Goal: Task Accomplishment & Management: Use online tool/utility

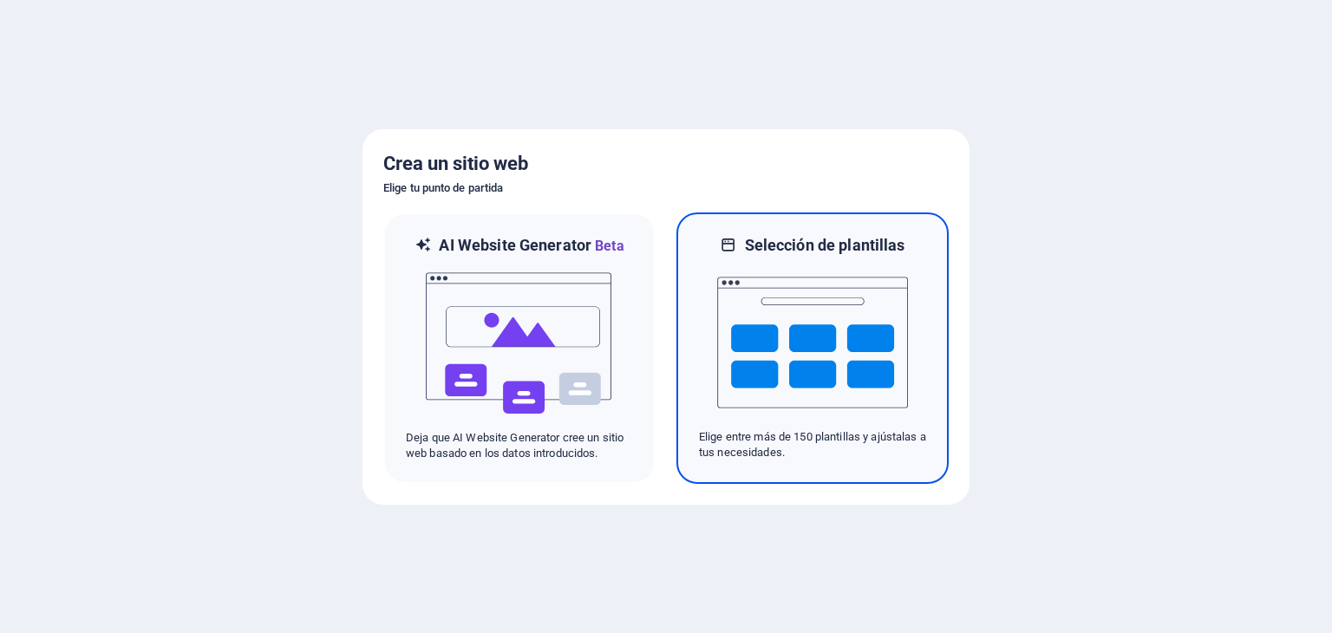
click at [814, 362] on img at bounding box center [812, 342] width 191 height 173
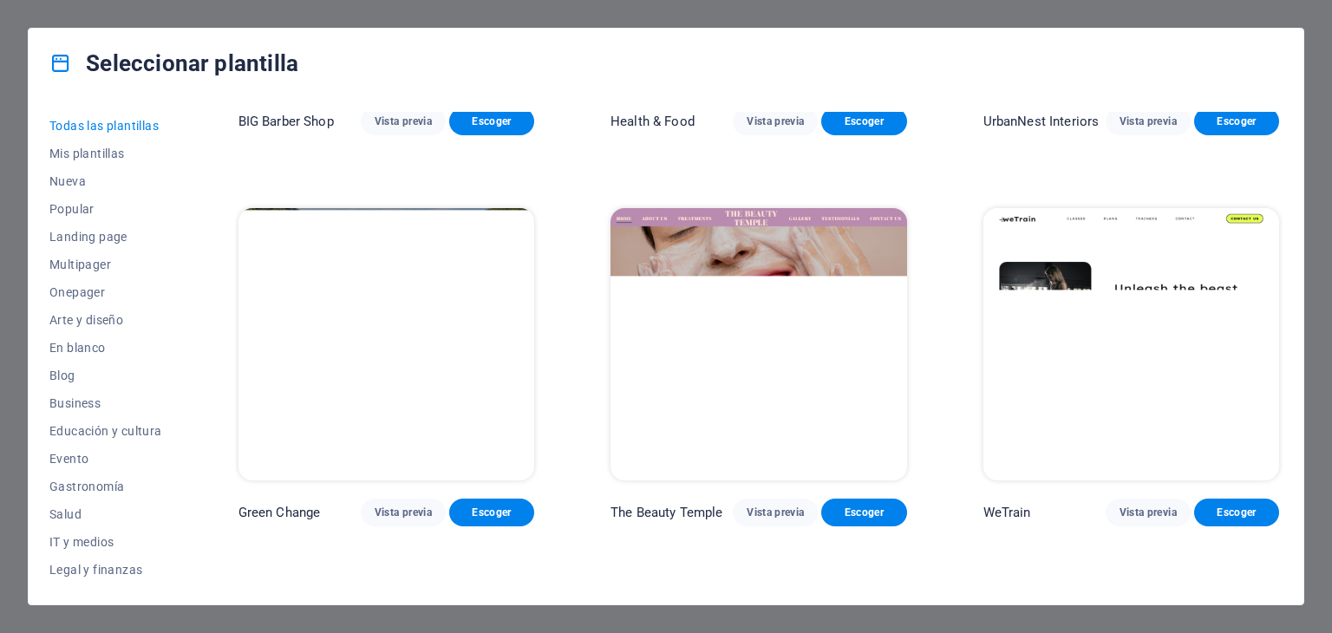
scroll to position [1127, 0]
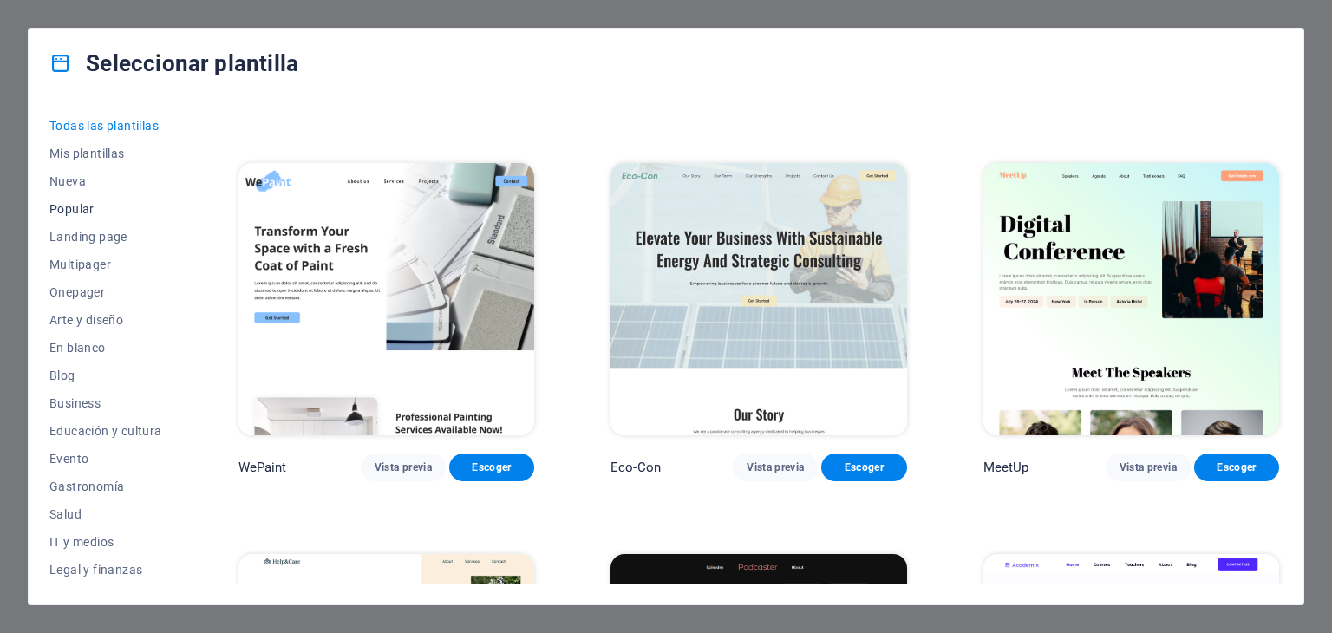
click at [73, 212] on span "Popular" at bounding box center [105, 209] width 113 height 14
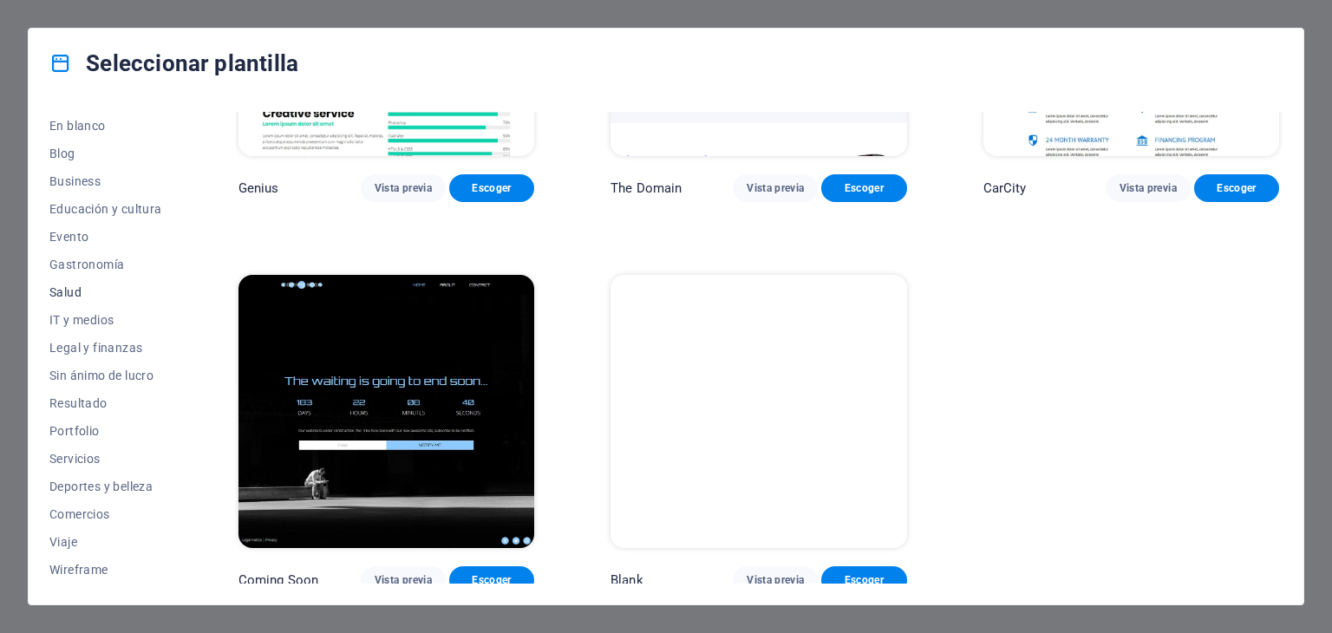
scroll to position [0, 0]
click at [88, 178] on span "Nueva" at bounding box center [105, 181] width 113 height 14
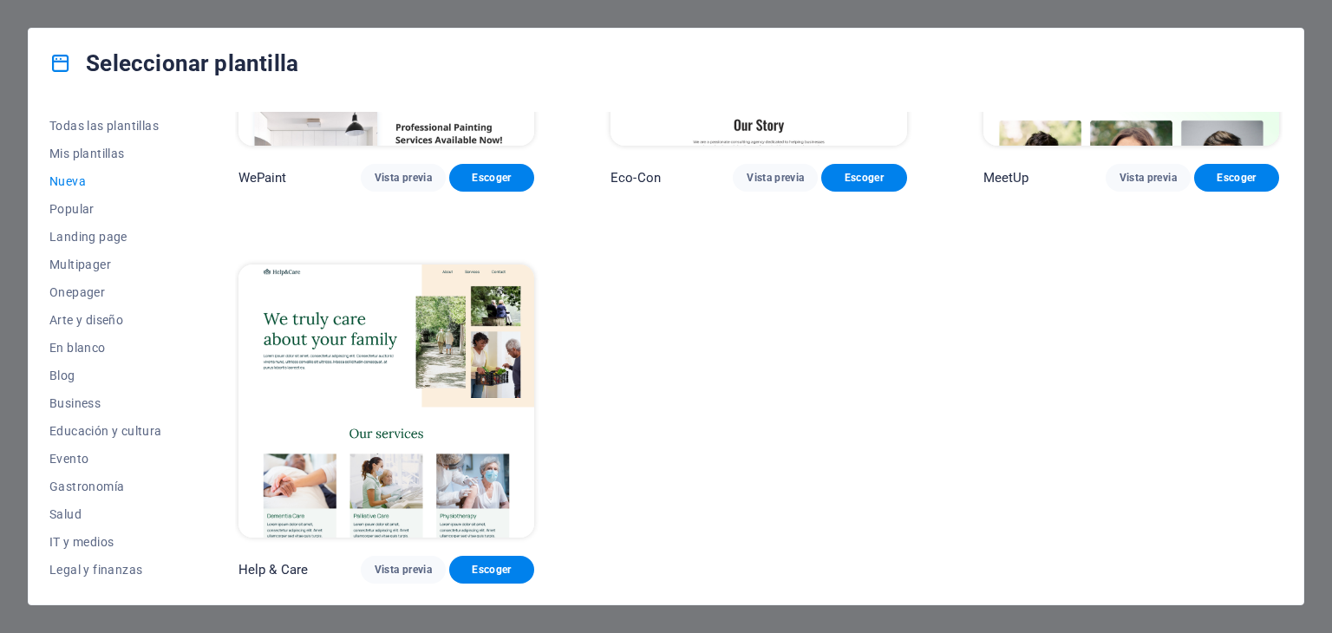
scroll to position [1408, 0]
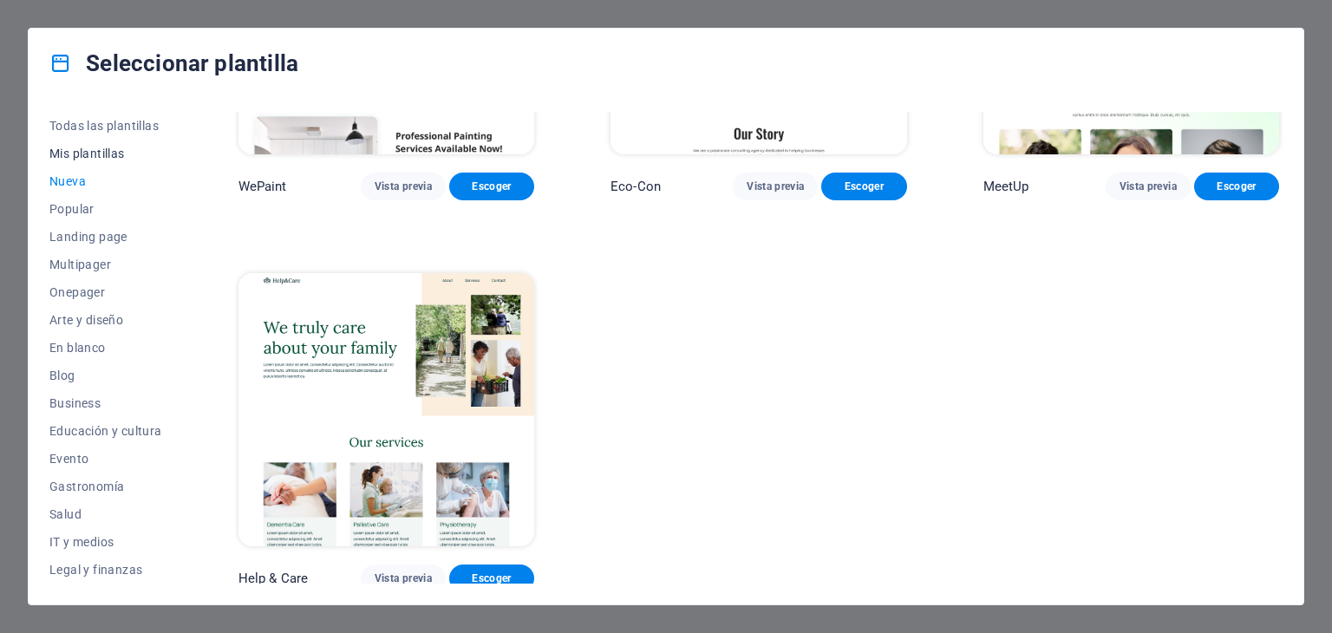
click at [95, 151] on span "Mis plantillas" at bounding box center [105, 154] width 113 height 14
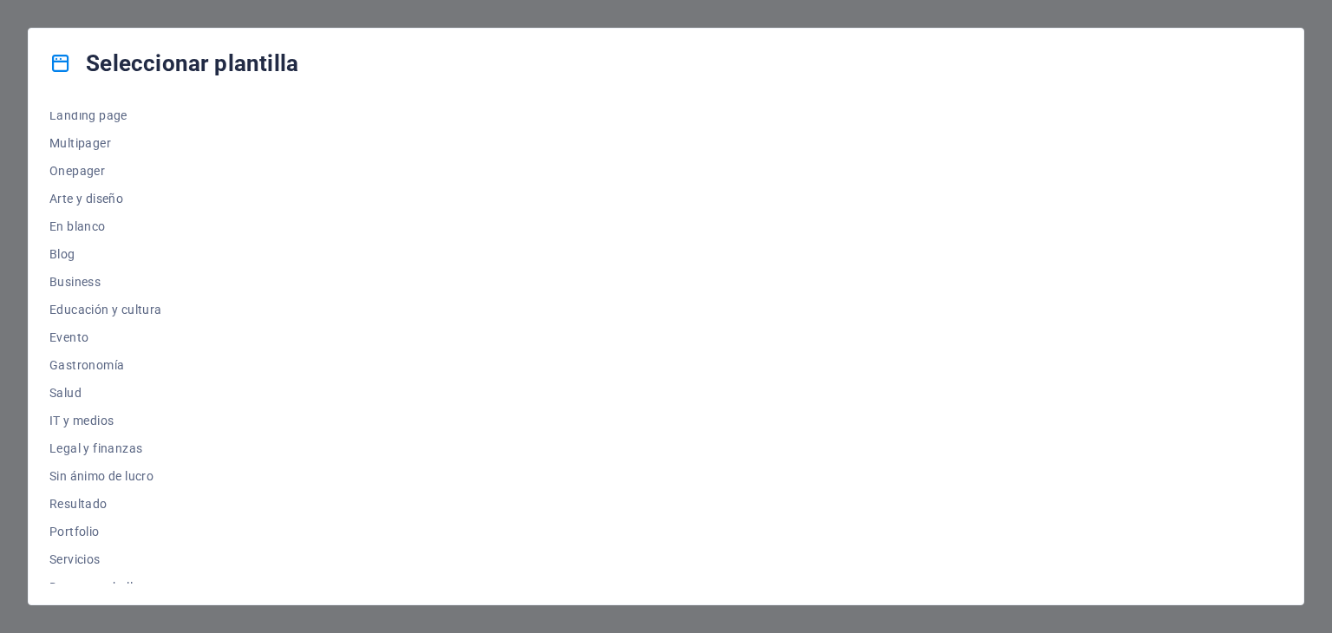
scroll to position [49, 0]
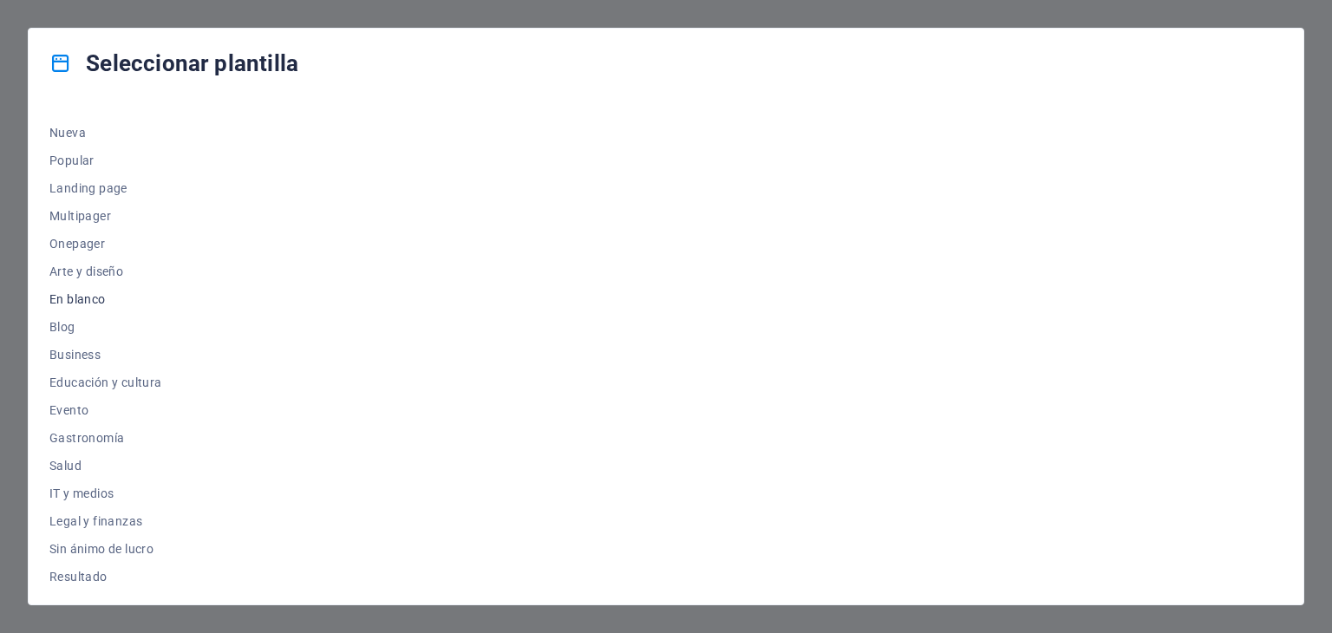
click at [81, 297] on span "En blanco" at bounding box center [105, 299] width 113 height 14
click at [79, 129] on span "Nueva" at bounding box center [105, 133] width 113 height 14
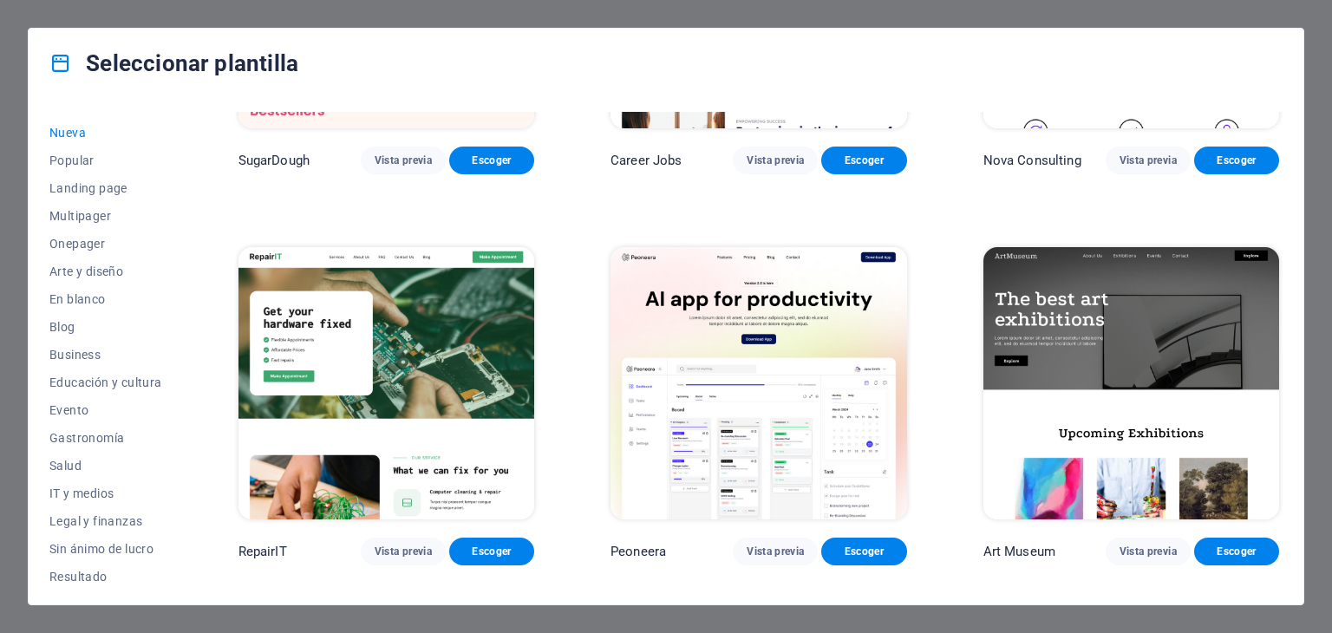
scroll to position [0, 0]
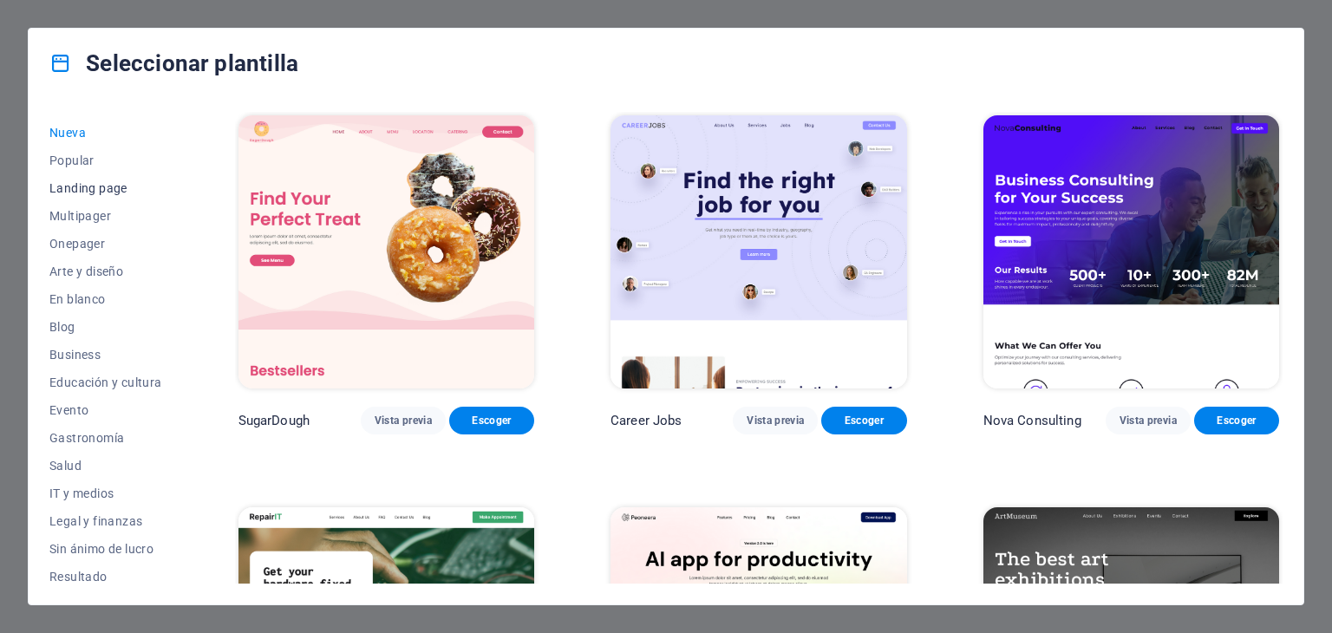
click at [84, 188] on span "Landing page" at bounding box center [105, 188] width 113 height 14
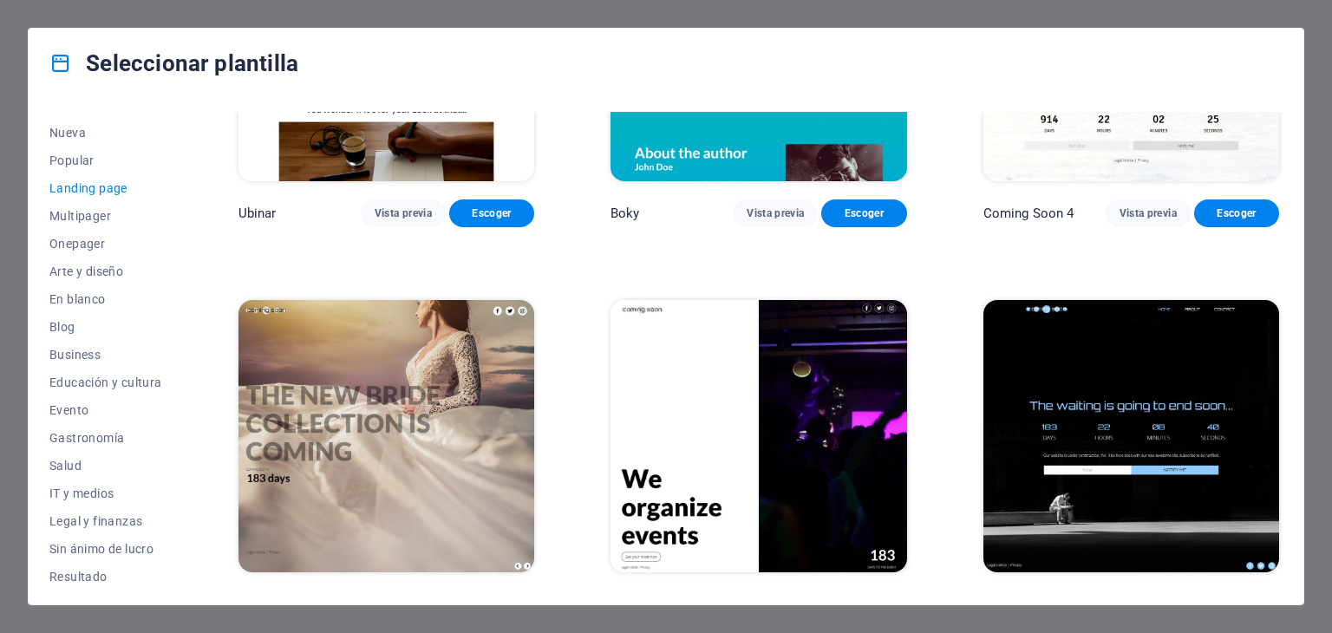
scroll to position [2968, 0]
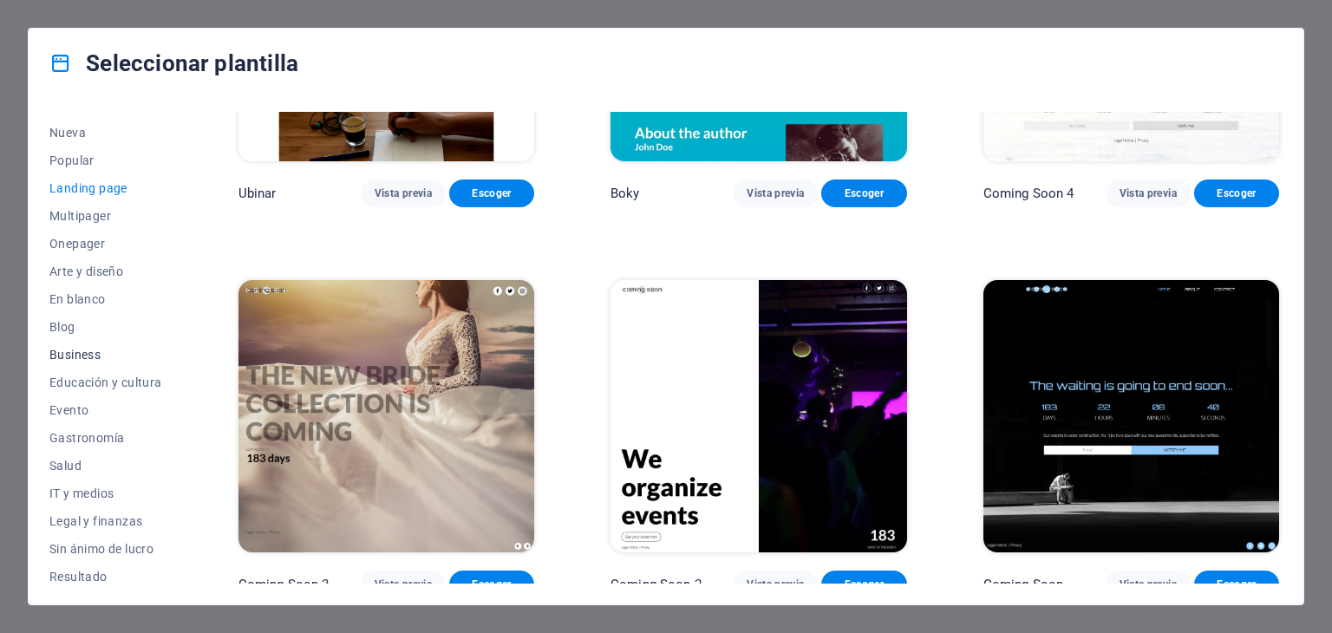
click at [109, 353] on span "Business" at bounding box center [105, 355] width 113 height 14
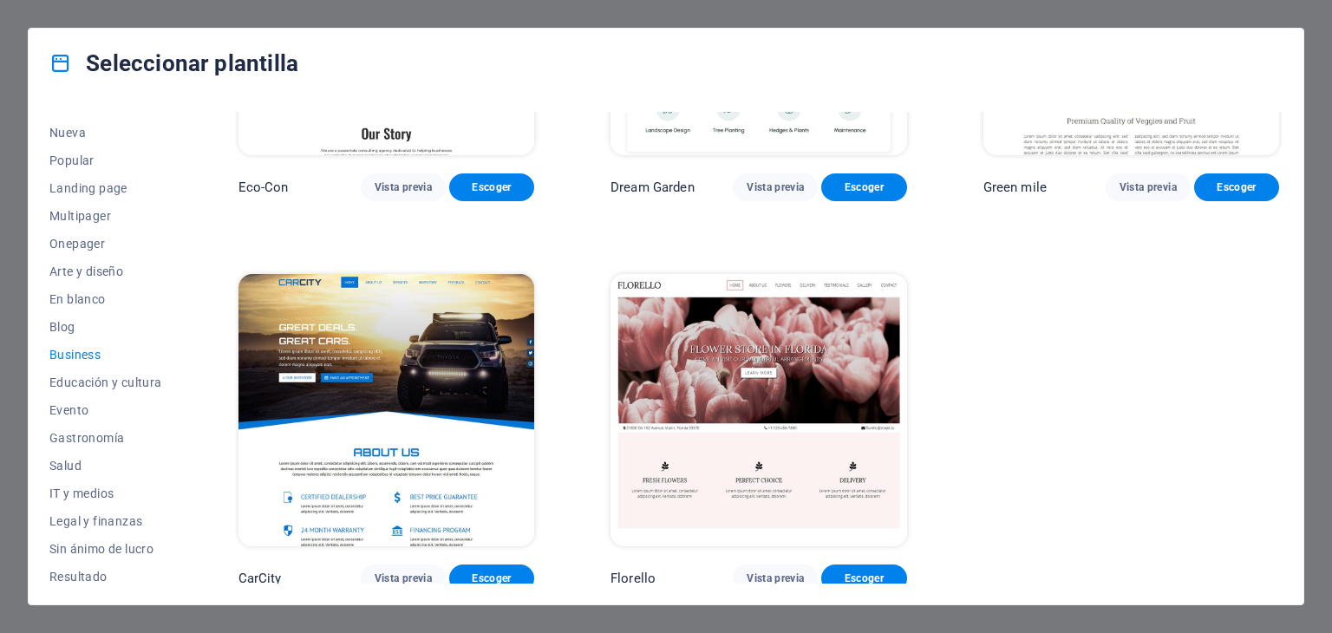
scroll to position [238, 0]
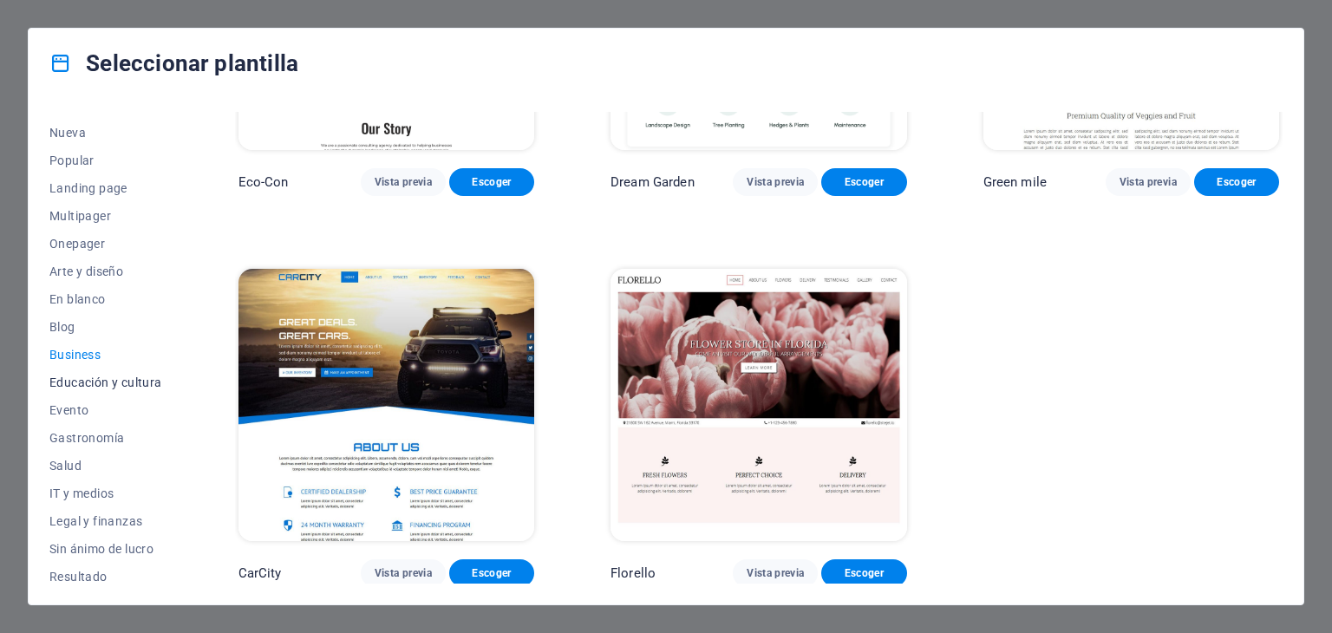
click at [88, 382] on span "Educación y cultura" at bounding box center [105, 382] width 113 height 14
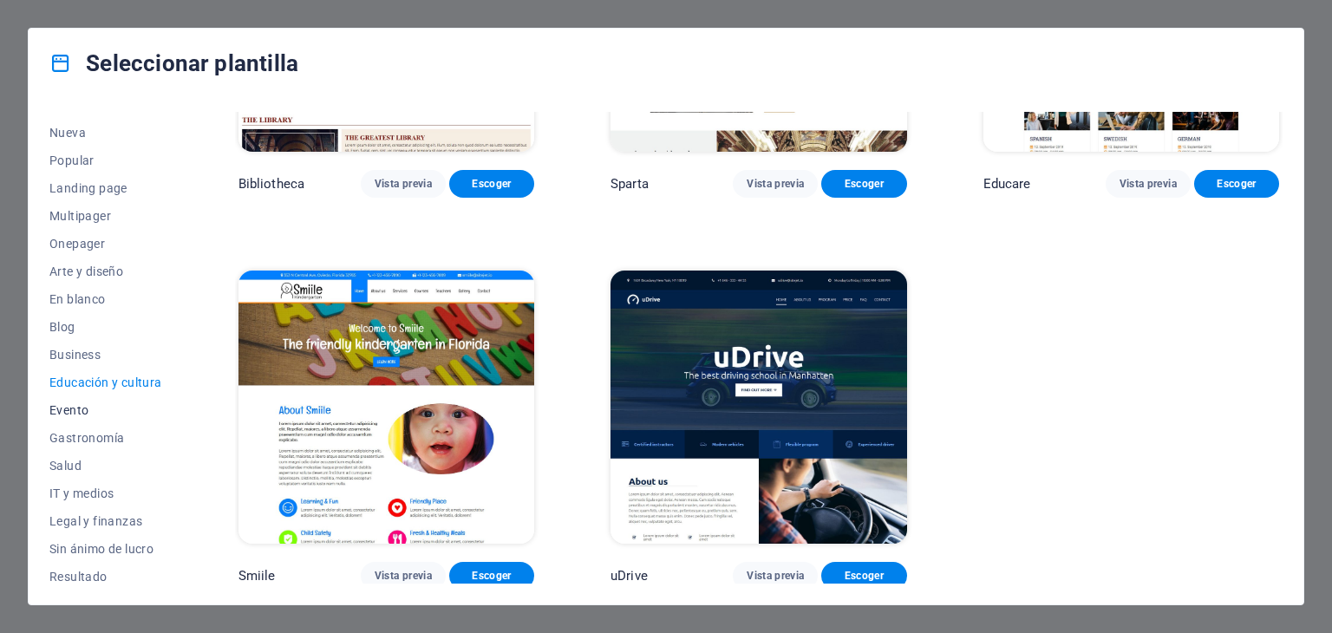
scroll to position [135, 0]
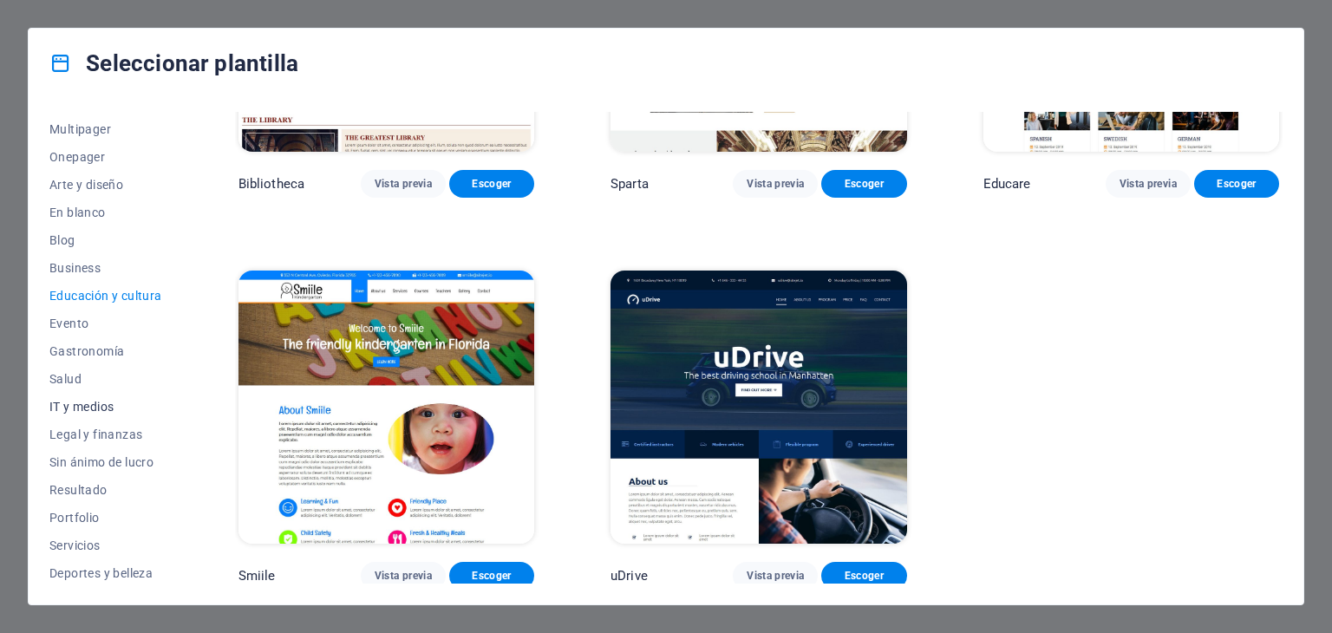
click at [118, 414] on button "IT y medios" at bounding box center [105, 407] width 113 height 28
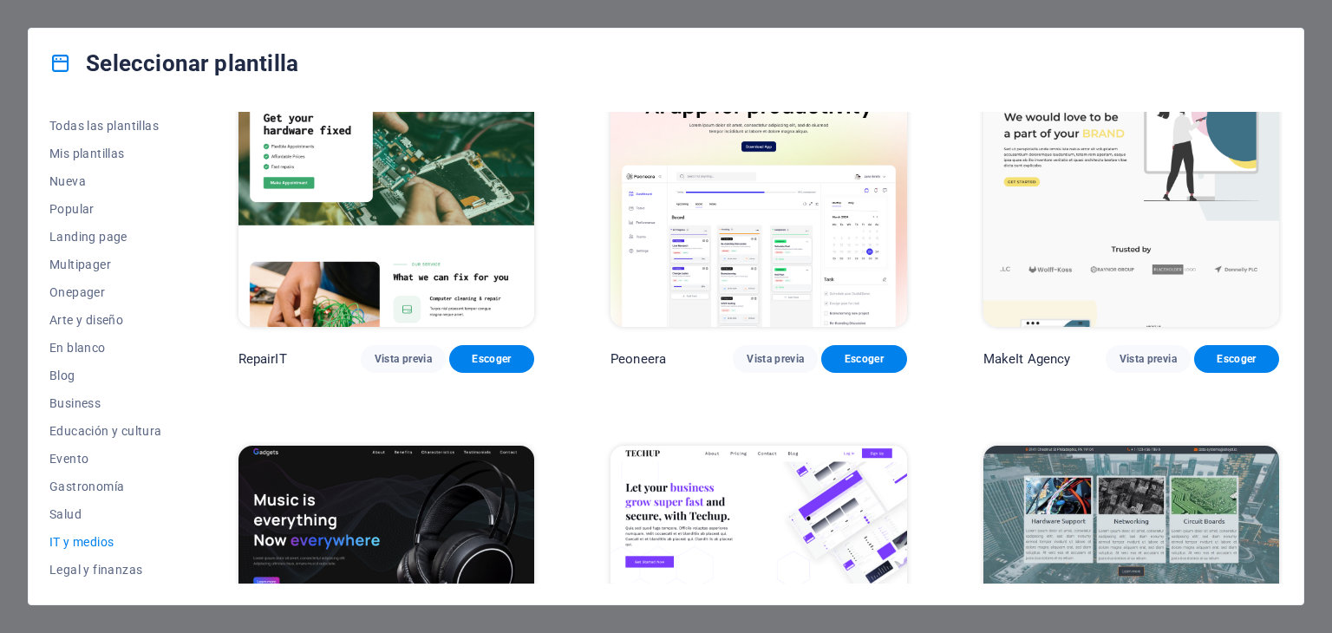
scroll to position [0, 0]
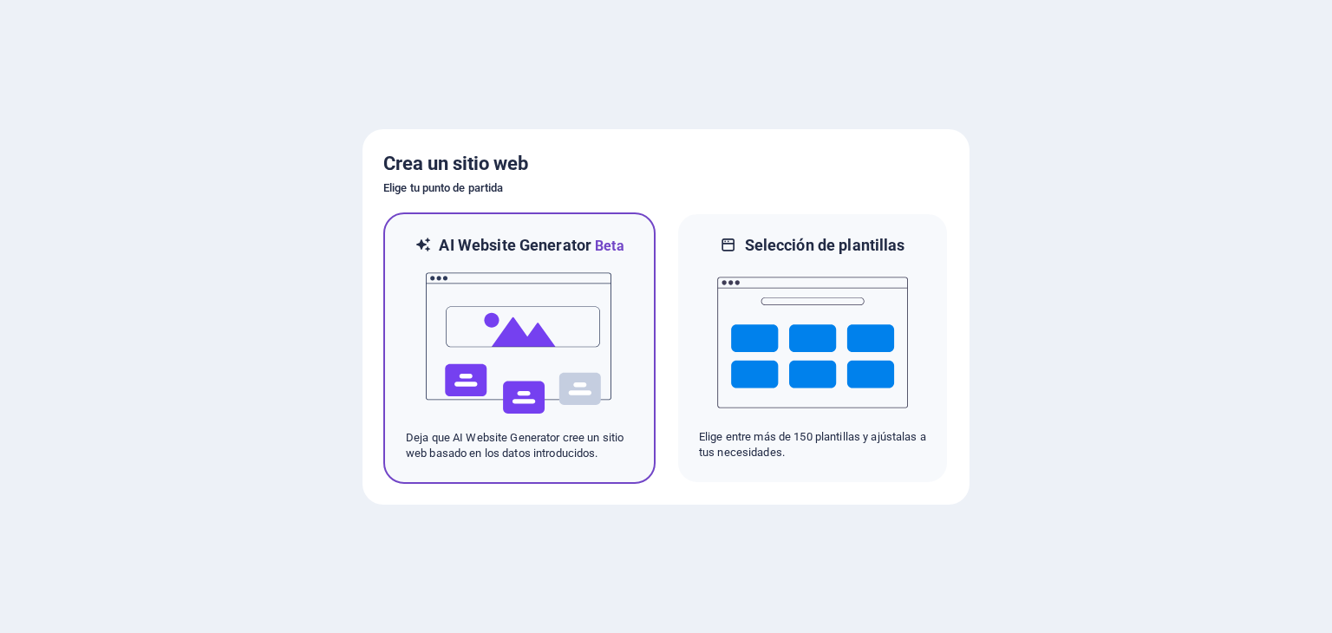
click at [499, 328] on img at bounding box center [519, 343] width 191 height 173
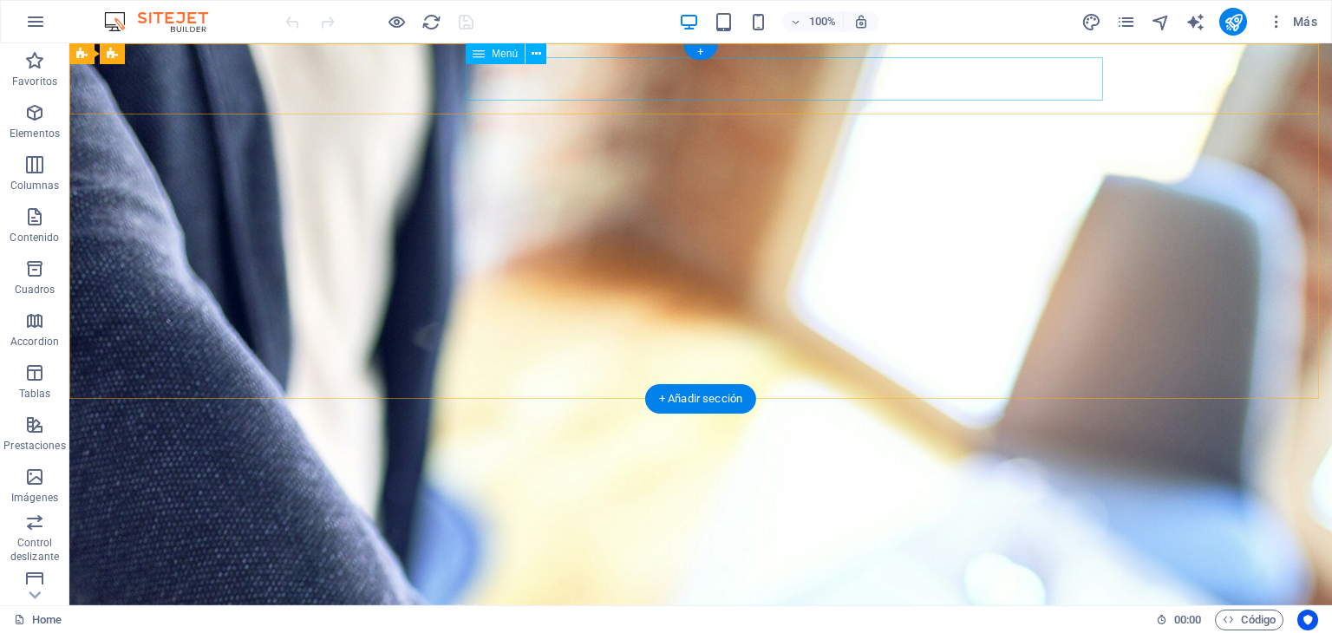
click at [571, 588] on nav "Inicio Acerca de Servicios Contáctanos Galería" at bounding box center [700, 609] width 819 height 43
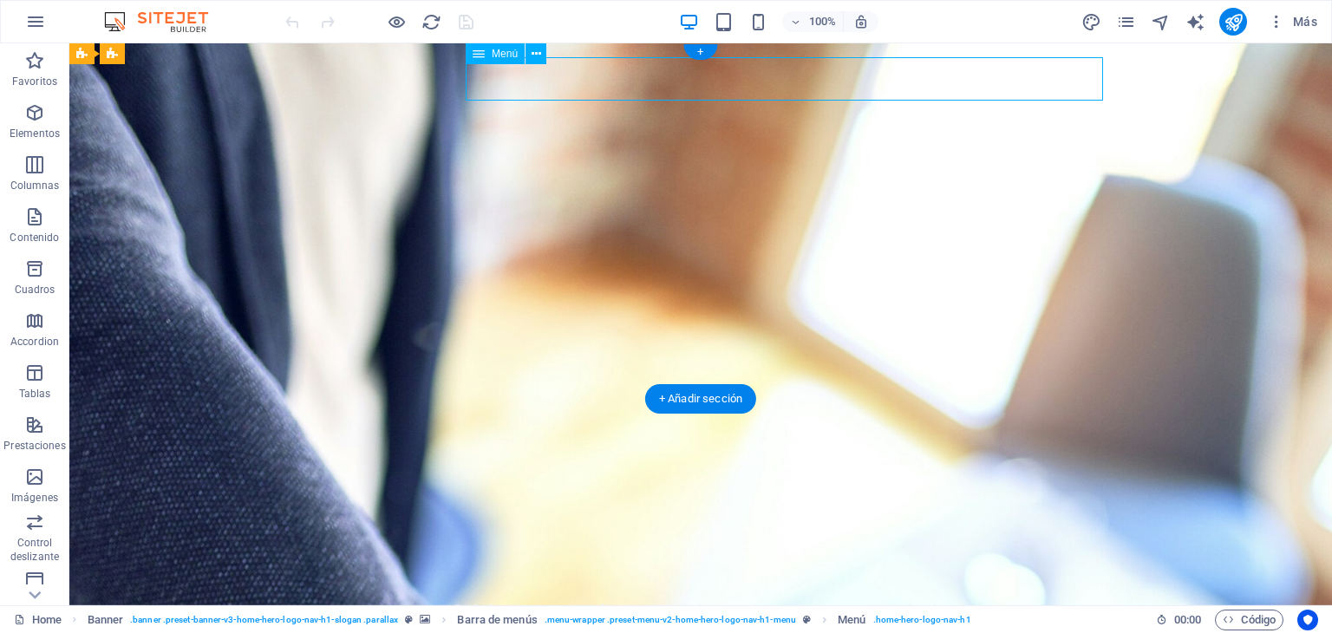
click at [662, 588] on nav "Inicio Acerca de Servicios Contáctanos Galería" at bounding box center [700, 609] width 819 height 43
click at [756, 588] on nav "Inicio Acerca de Servicios Contáctanos Galería" at bounding box center [700, 609] width 819 height 43
click at [868, 588] on nav "Inicio Acerca de Servicios Contáctanos Galería" at bounding box center [700, 609] width 819 height 43
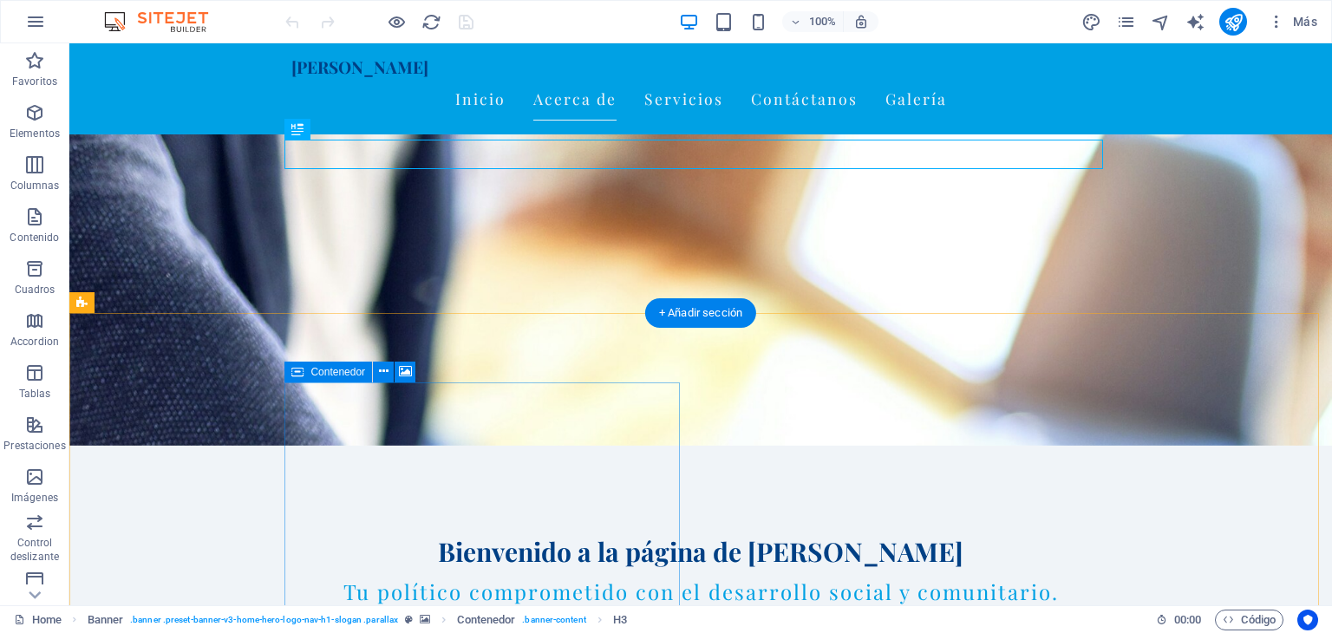
scroll to position [260, 0]
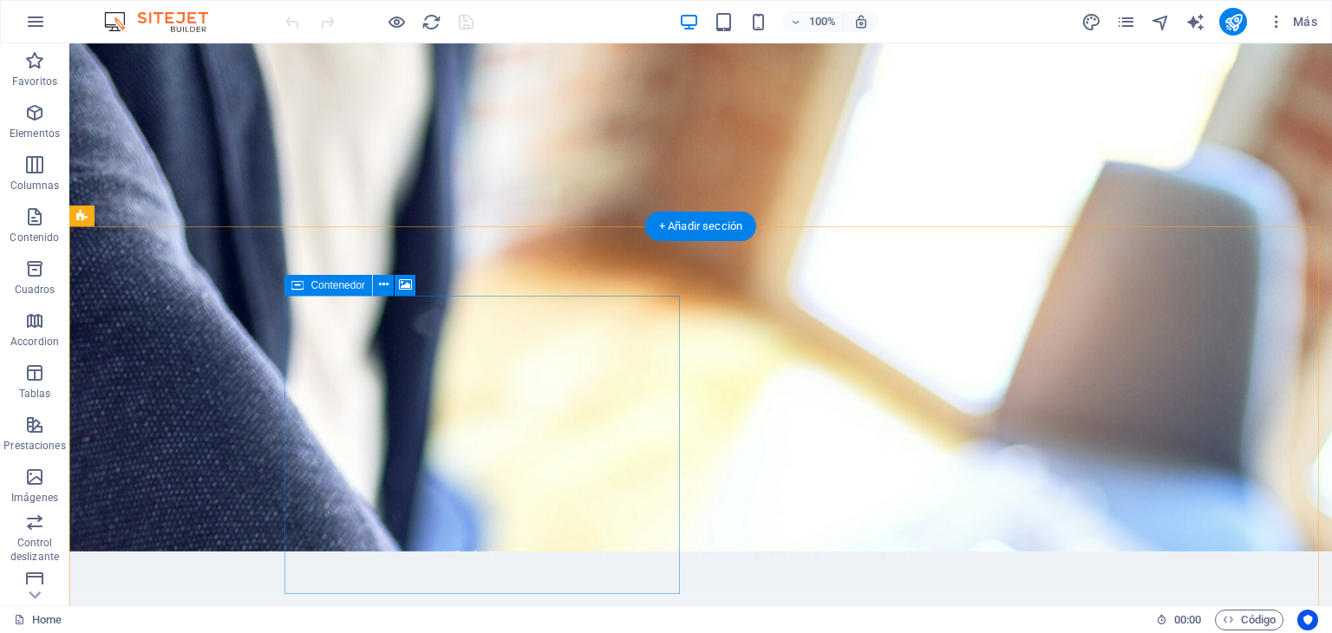
scroll to position [0, 0]
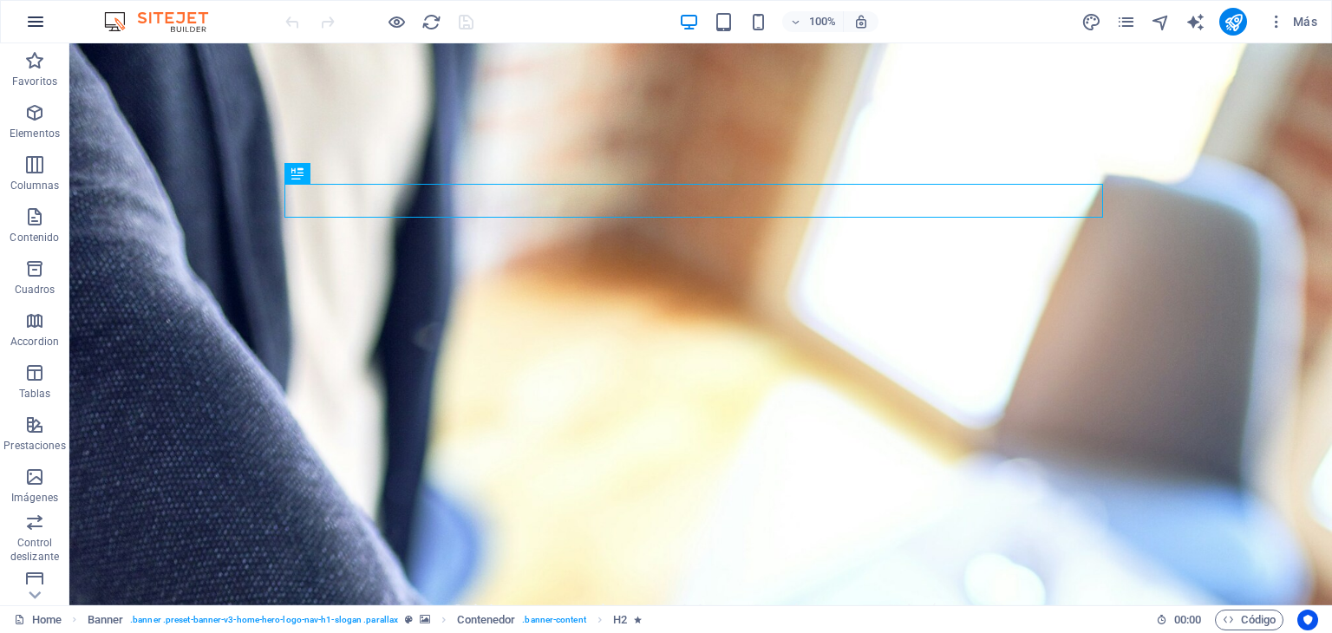
click at [25, 39] on button "button" at bounding box center [36, 22] width 42 height 42
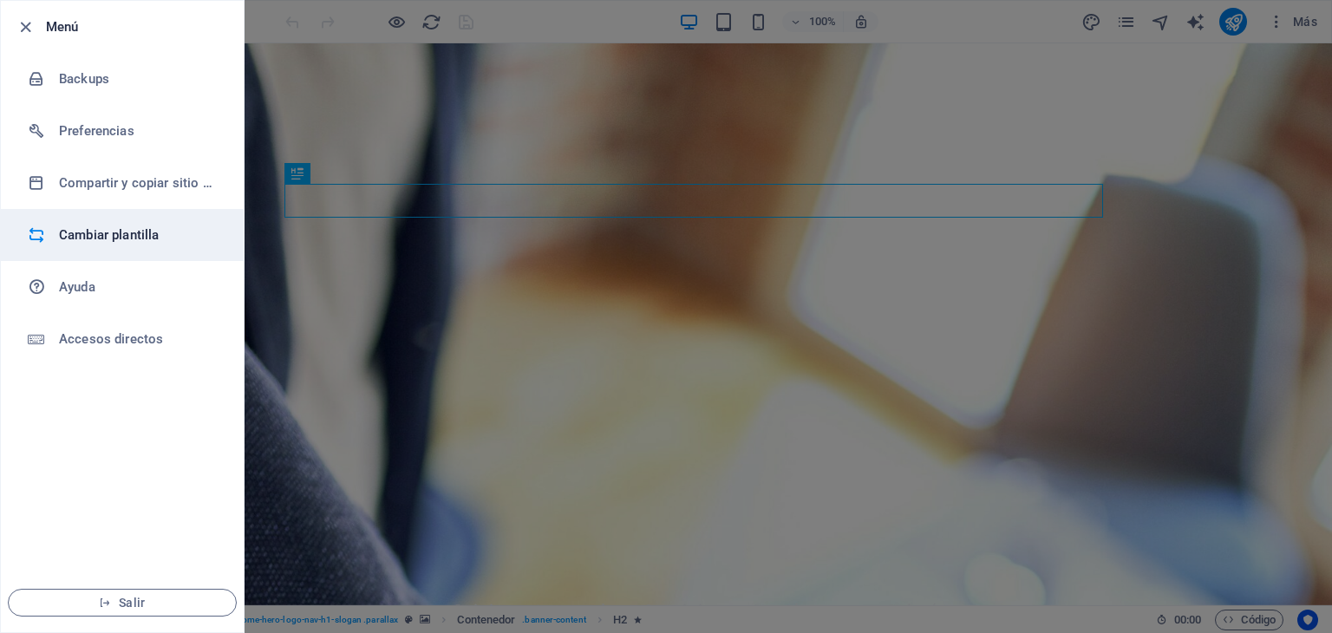
click at [119, 225] on h6 "Cambiar plantilla" at bounding box center [139, 235] width 160 height 21
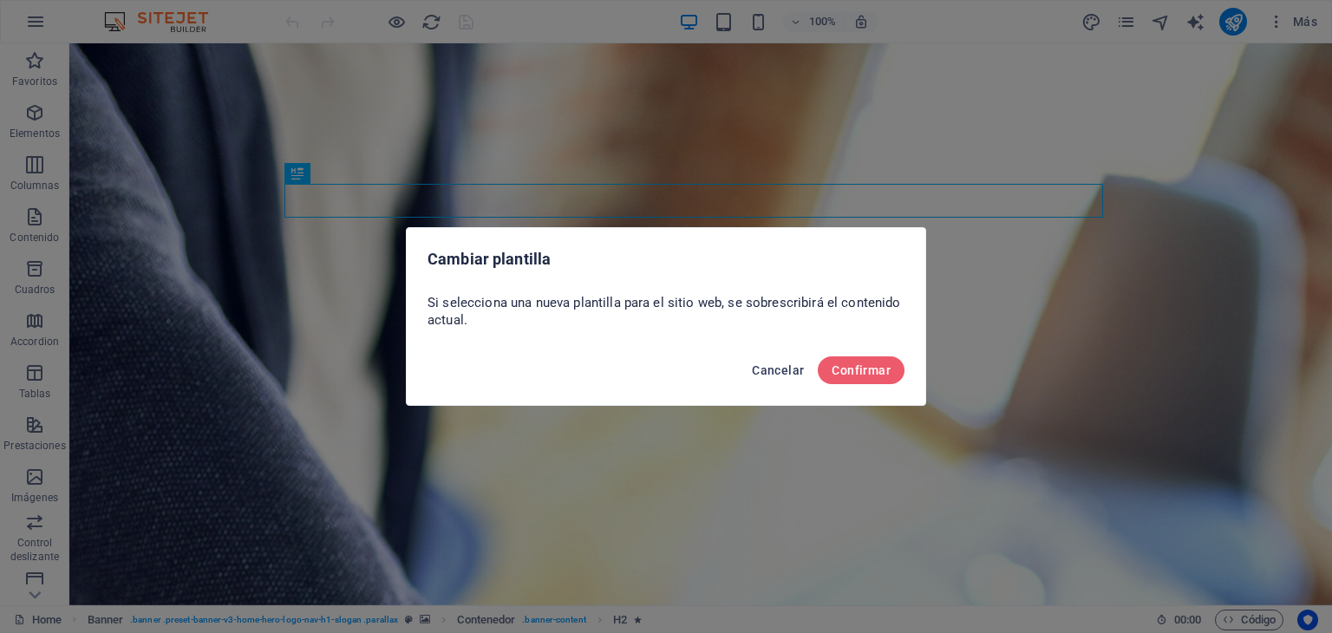
click at [786, 380] on button "Cancelar" at bounding box center [778, 370] width 66 height 28
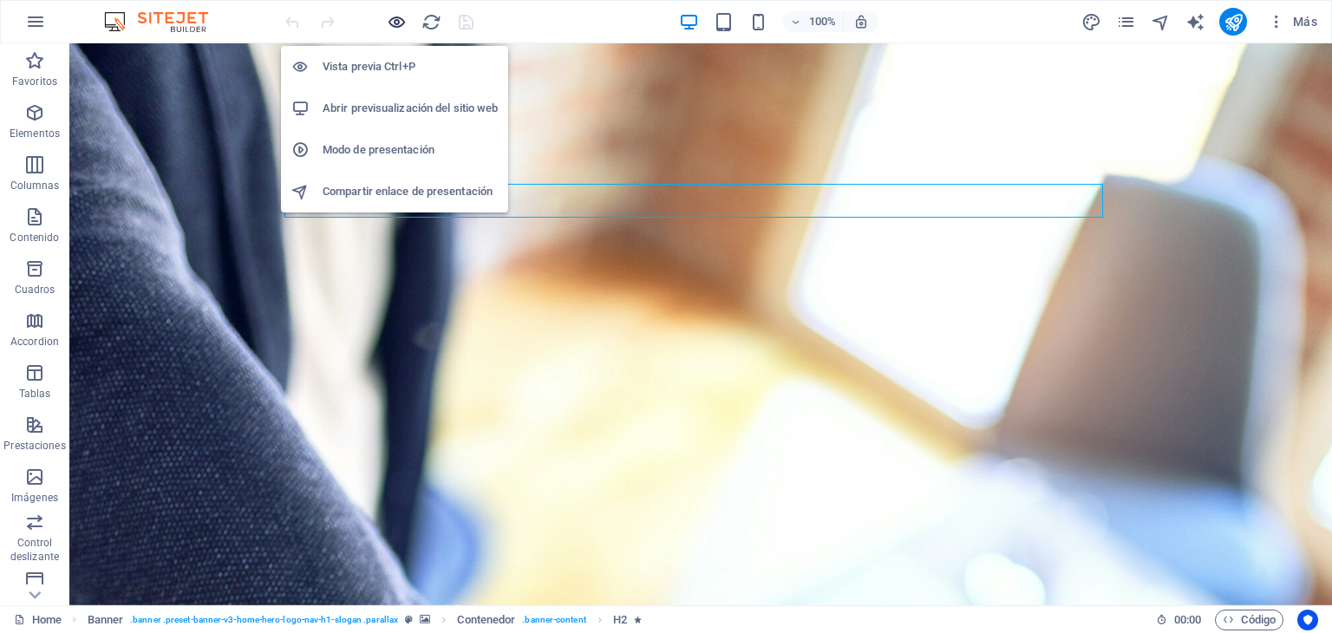
click at [394, 18] on icon "button" at bounding box center [397, 22] width 20 height 20
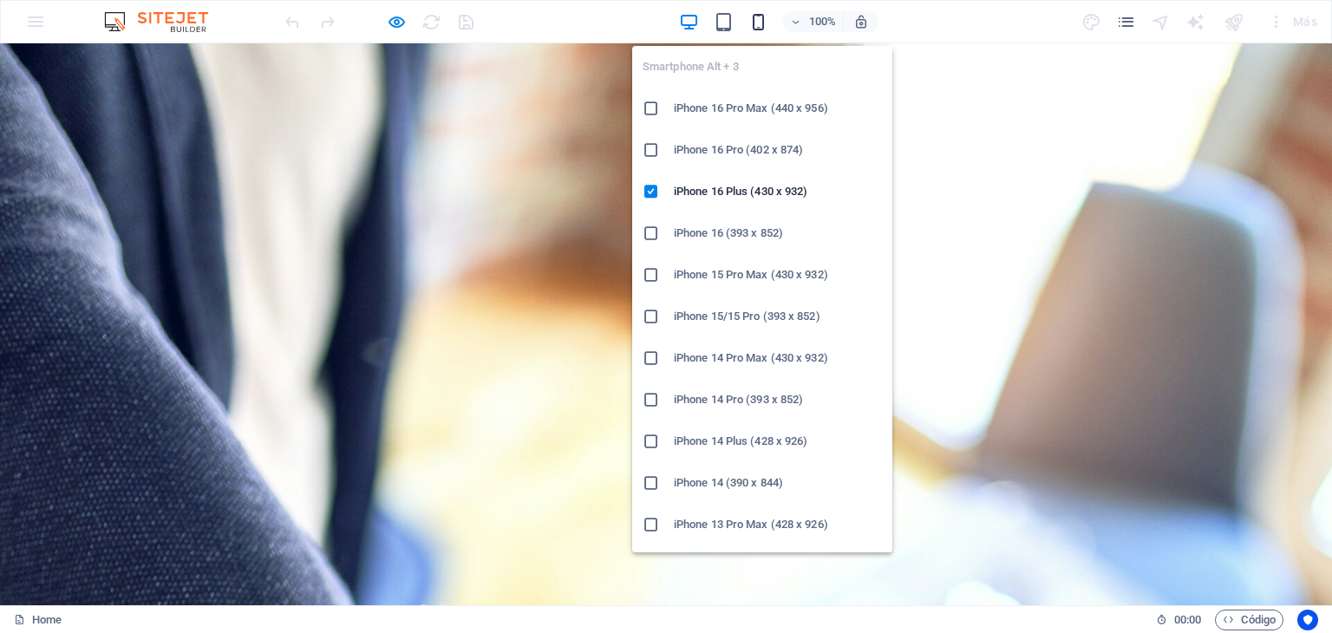
click at [760, 22] on icon "button" at bounding box center [758, 22] width 20 height 20
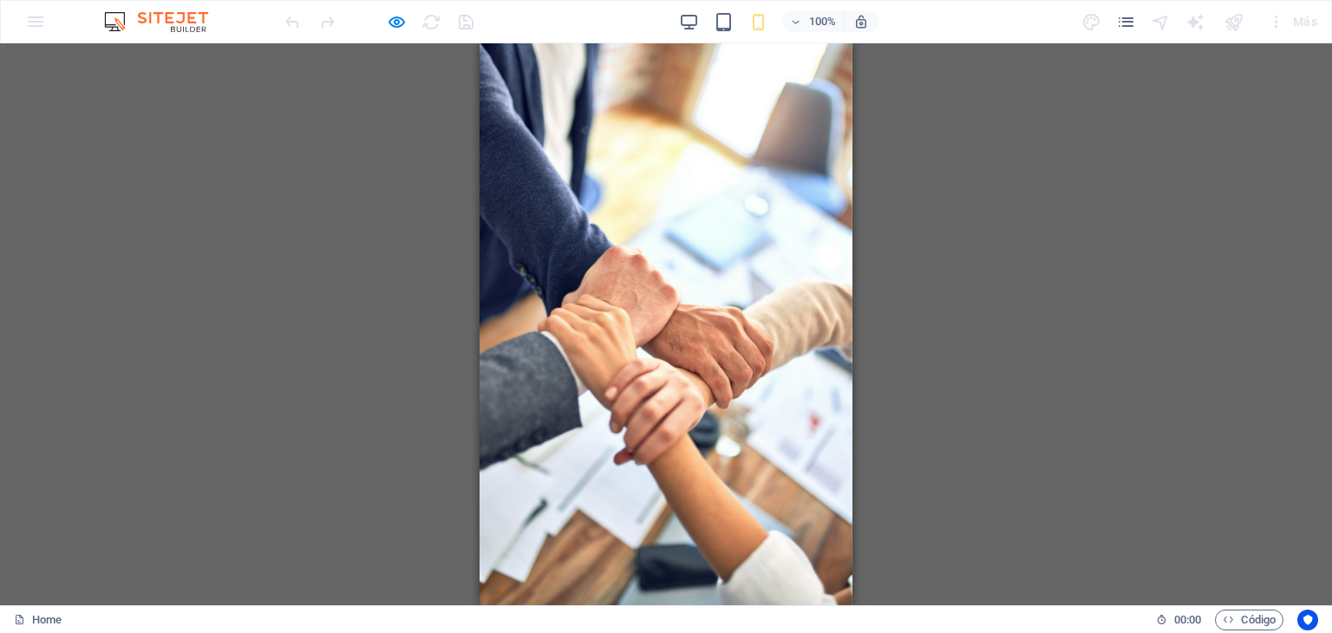
click at [1090, 258] on div "Arrastra aquí para reemplazar el contenido existente. Si quieres crear un eleme…" at bounding box center [666, 324] width 1332 height 562
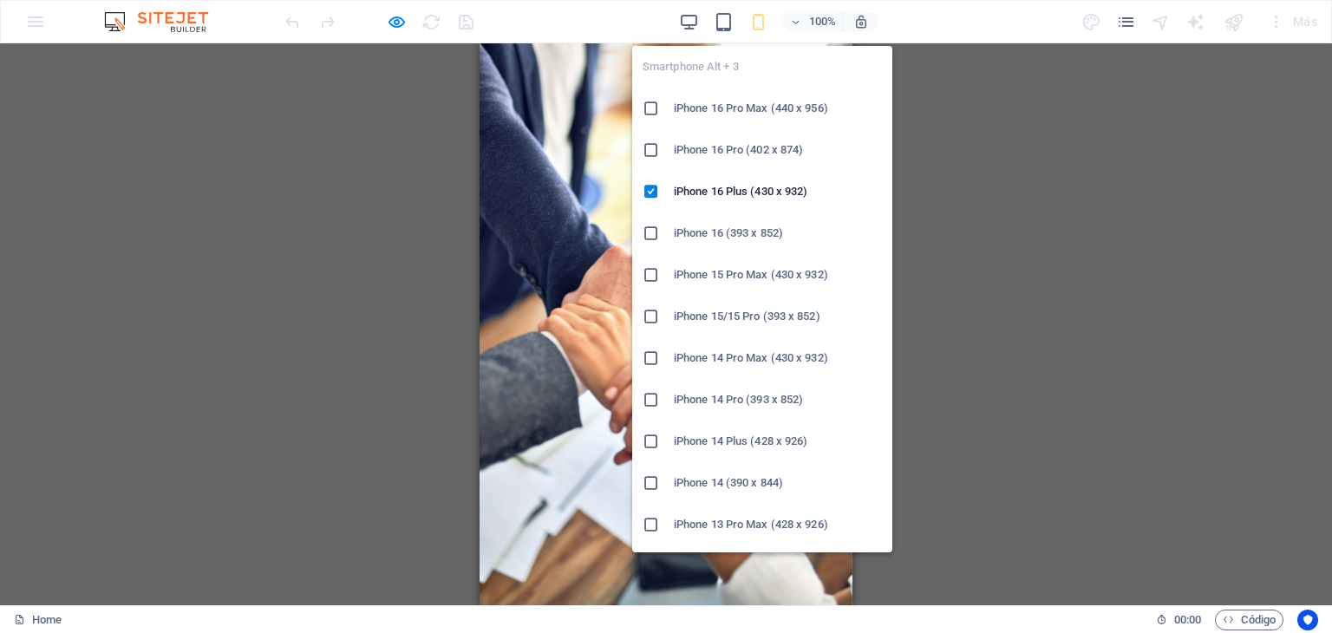
click at [754, 23] on icon "button" at bounding box center [758, 22] width 20 height 20
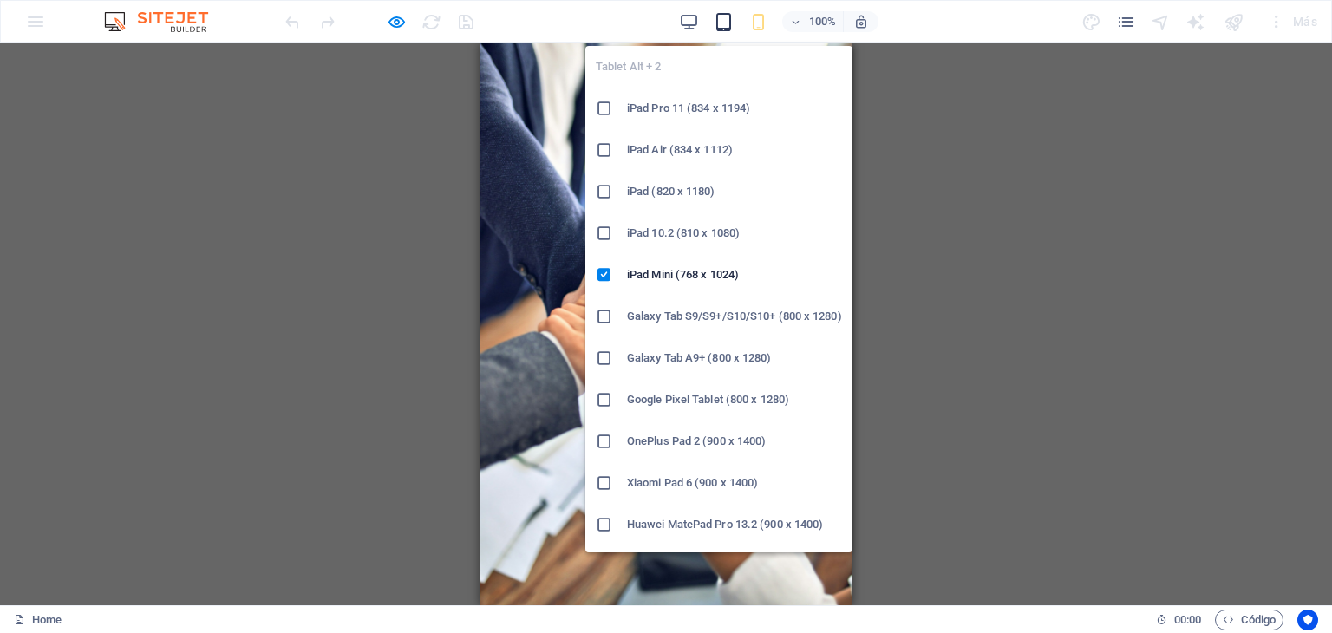
click at [721, 20] on icon "button" at bounding box center [724, 22] width 20 height 20
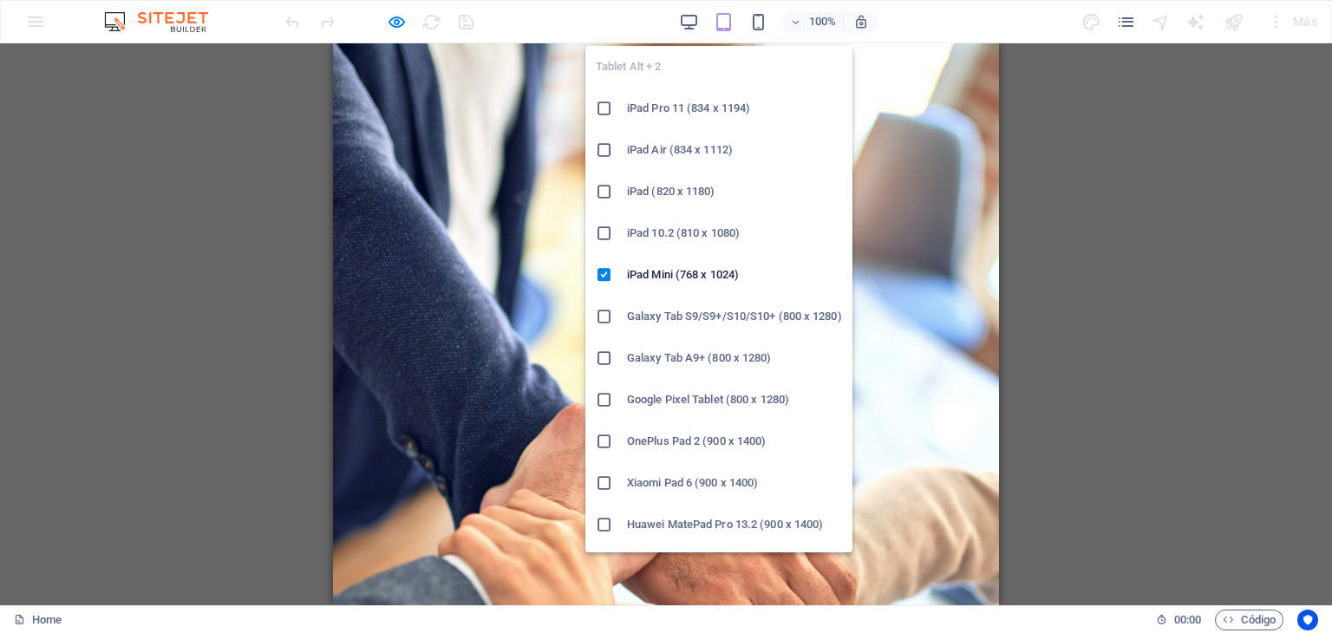
click at [721, 20] on icon "button" at bounding box center [724, 22] width 20 height 20
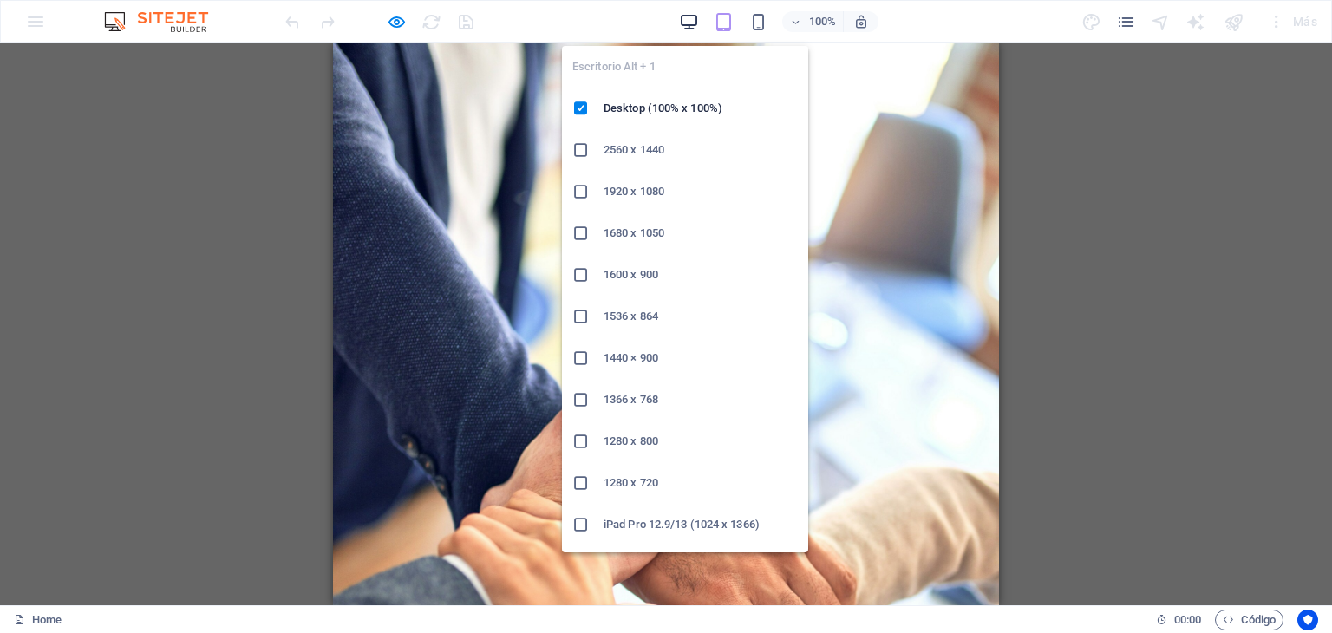
click at [695, 22] on icon "button" at bounding box center [689, 22] width 20 height 20
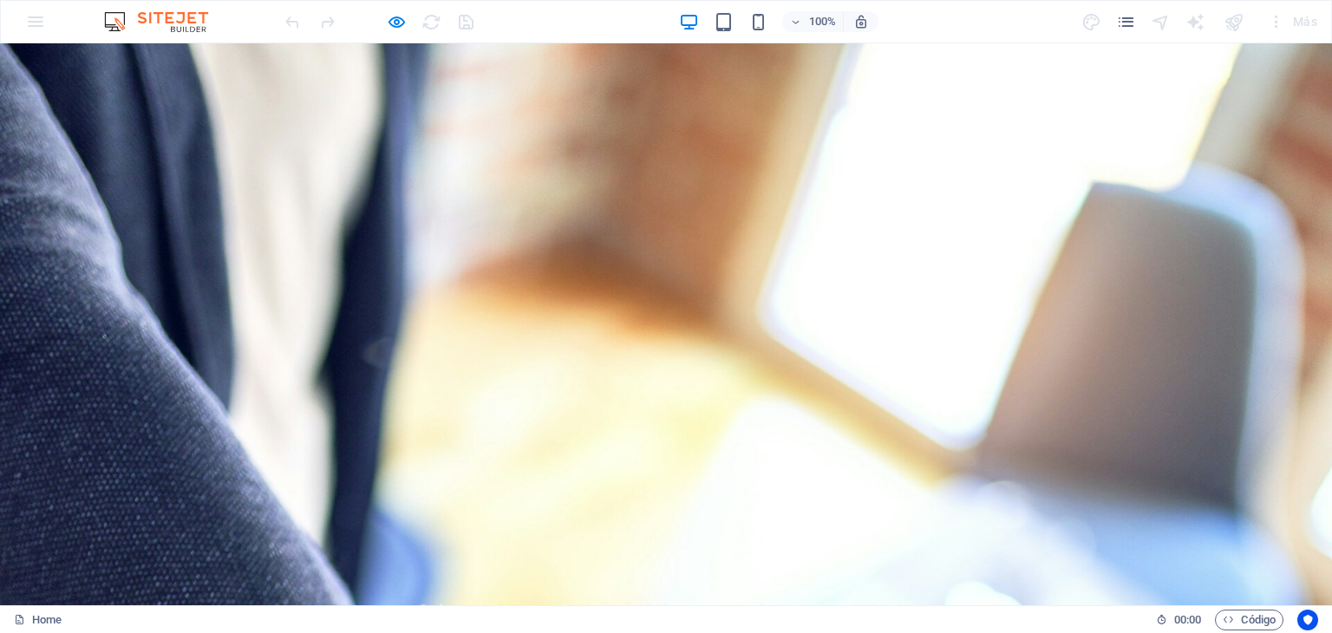
click at [823, 588] on link "Contáctanos" at bounding box center [769, 609] width 107 height 43
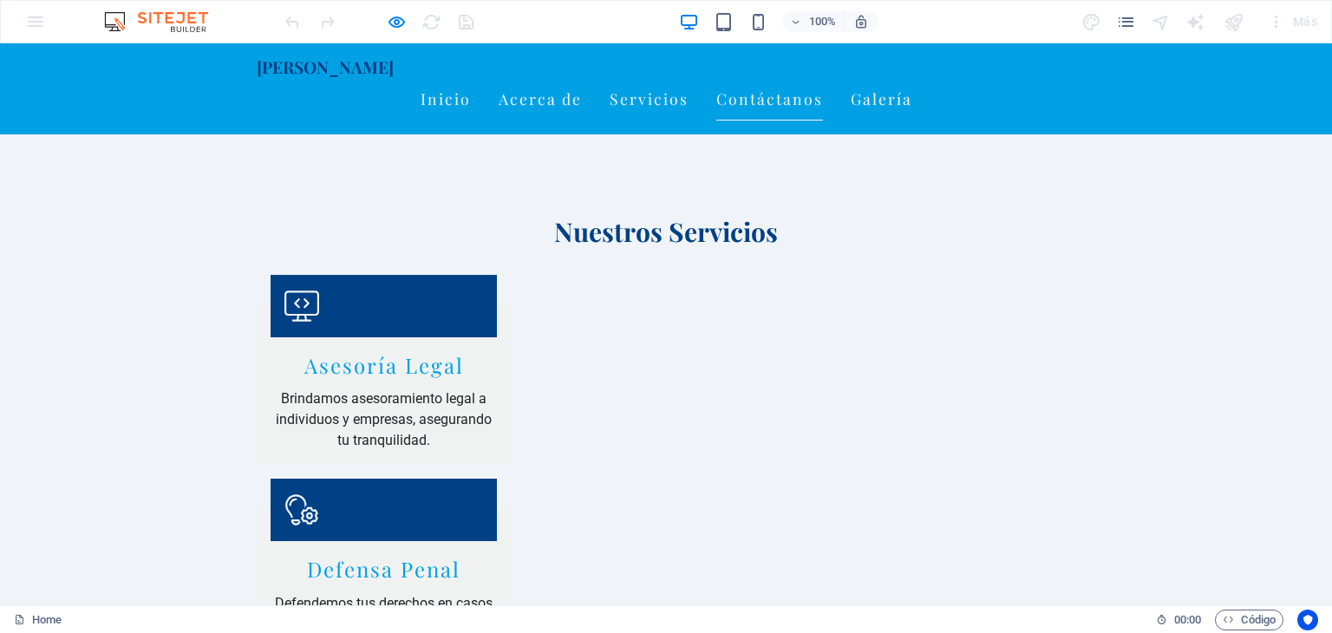
scroll to position [1367, 0]
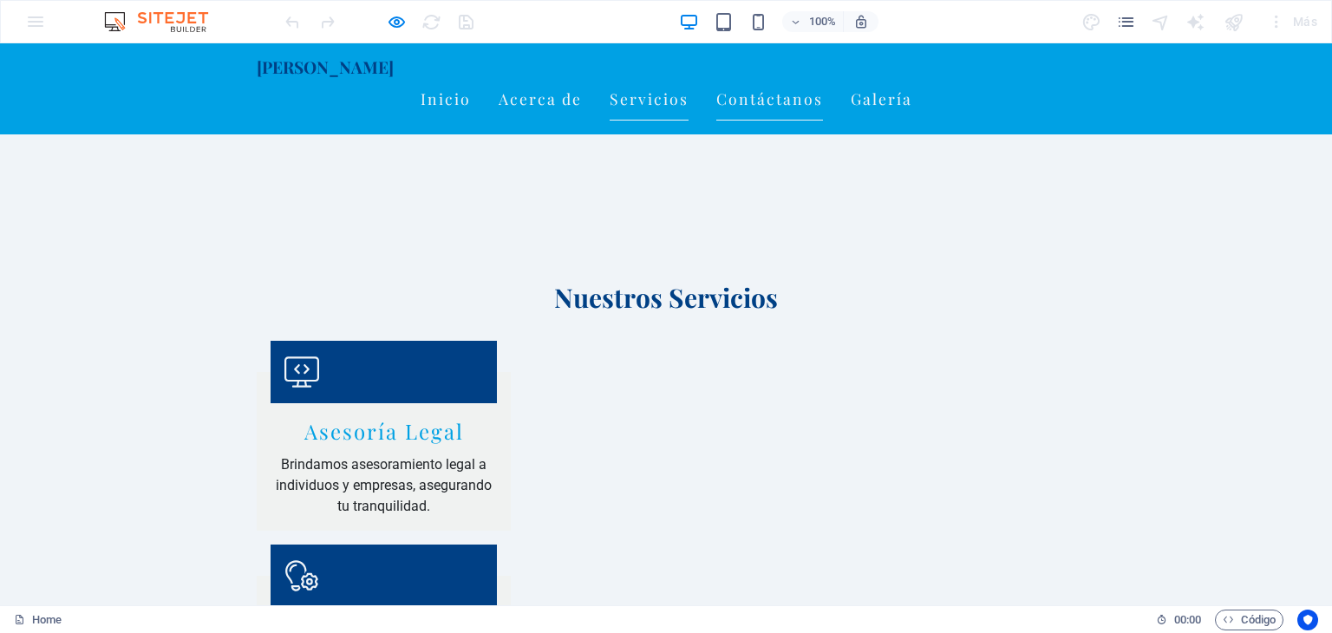
click at [688, 84] on link "Servicios" at bounding box center [649, 98] width 79 height 43
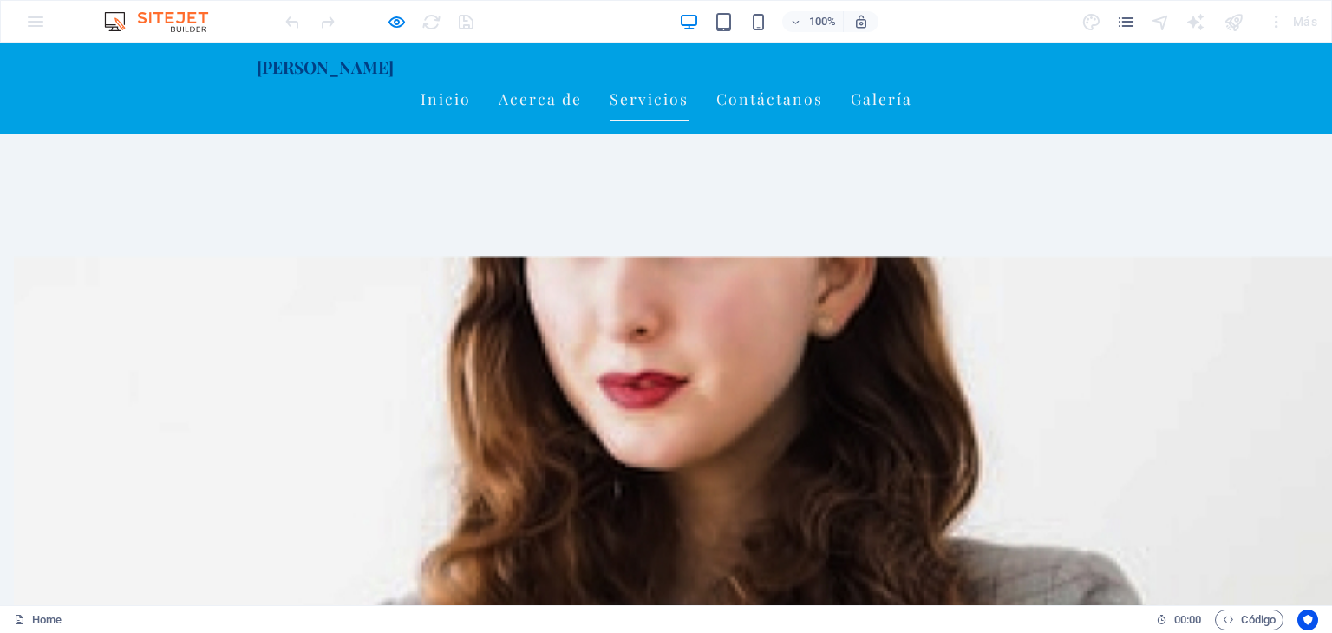
scroll to position [722, 0]
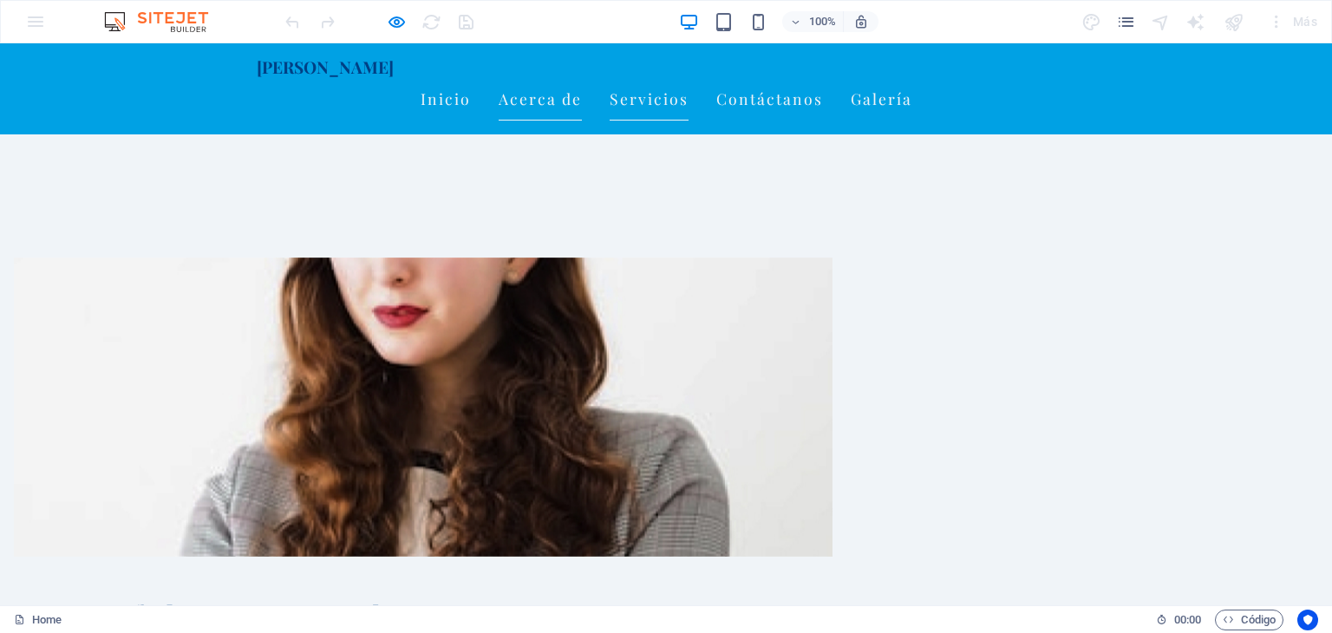
click at [582, 77] on link "Acerca de" at bounding box center [540, 98] width 83 height 43
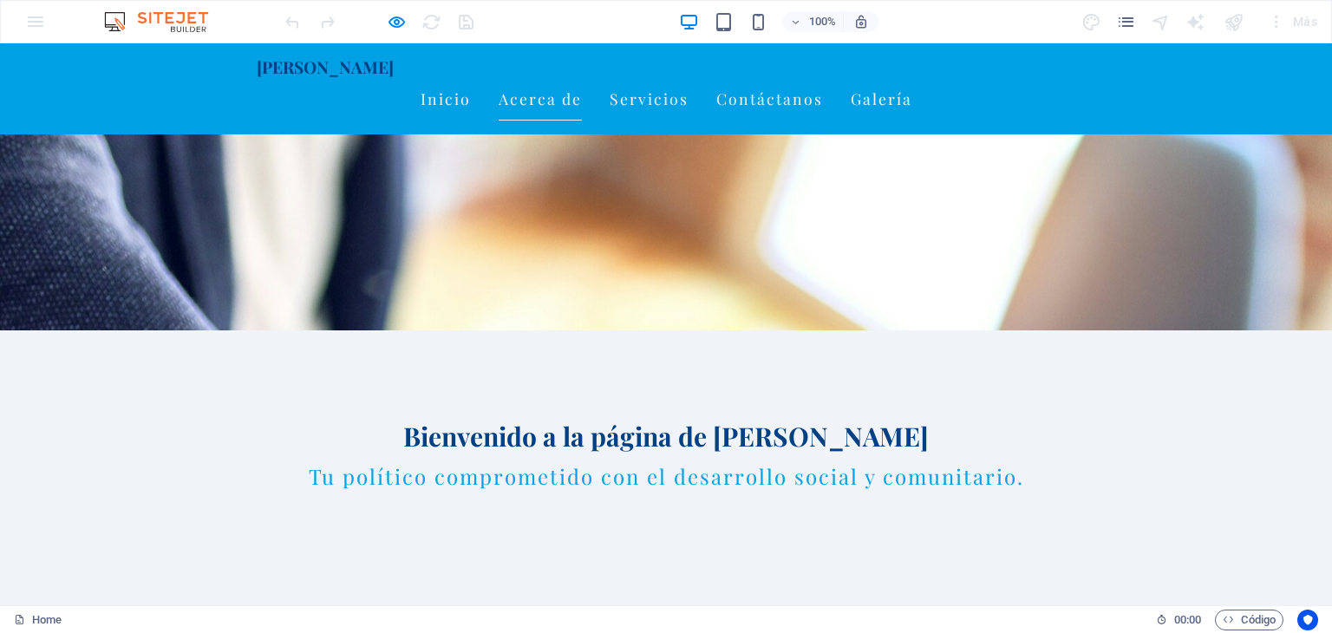
scroll to position [271, 0]
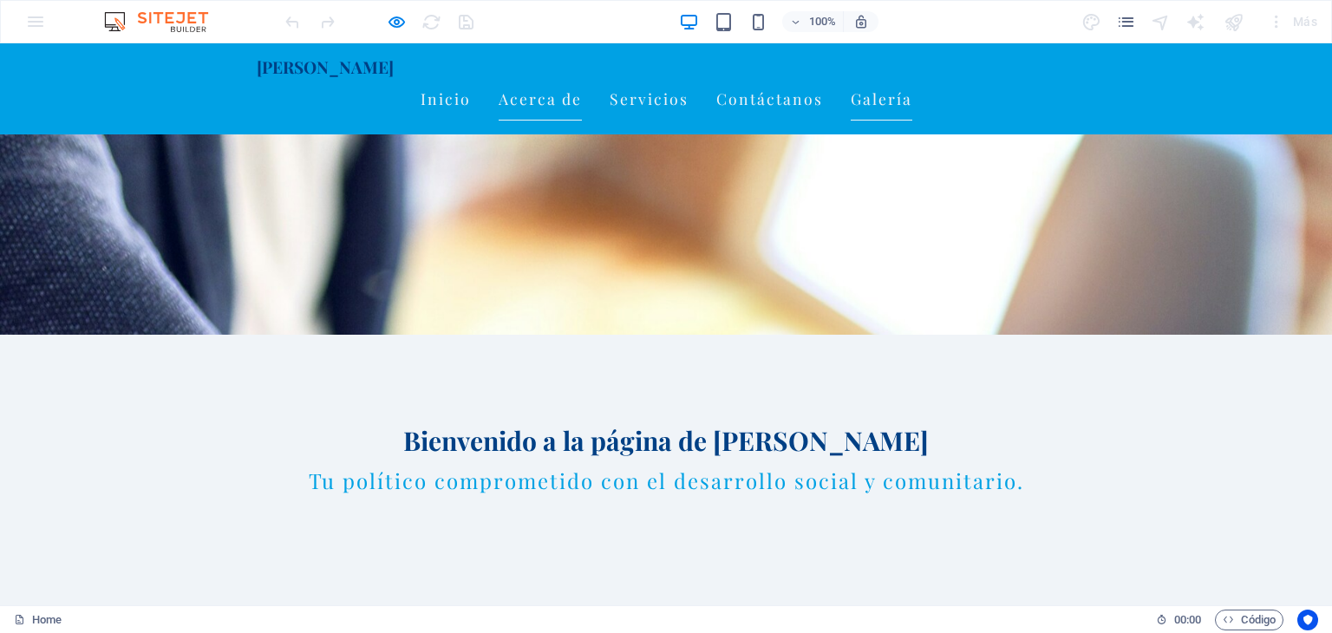
click at [912, 77] on link "Galería" at bounding box center [882, 98] width 62 height 43
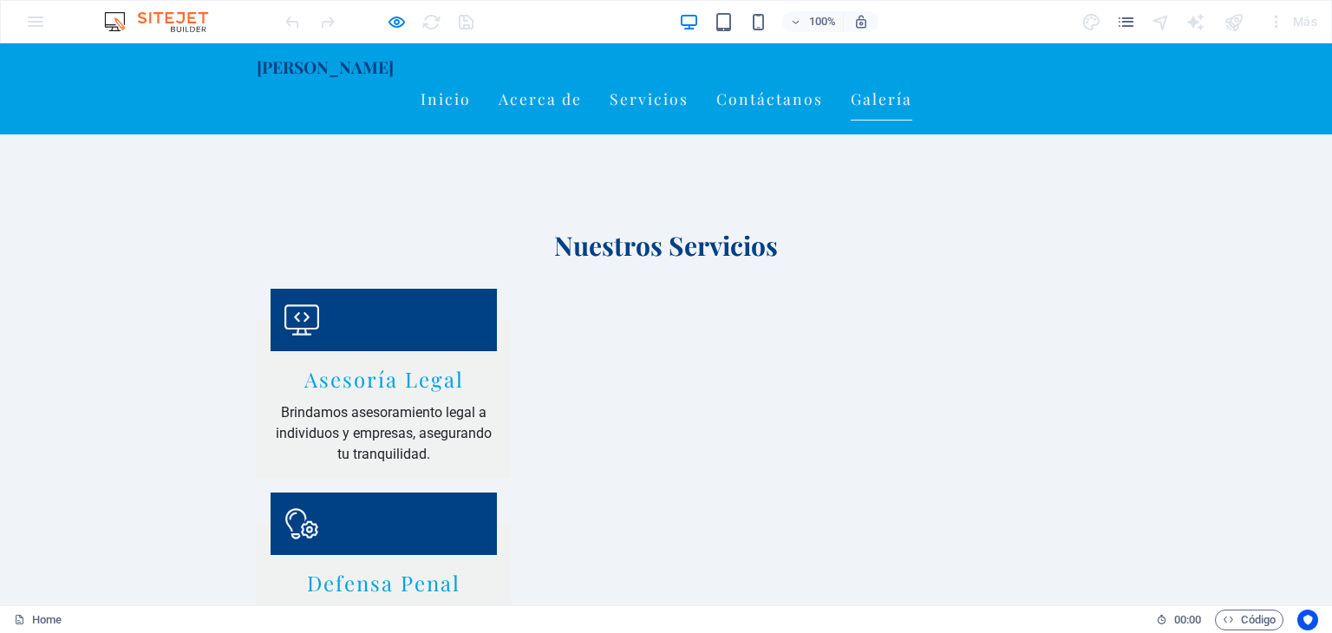
scroll to position [1635, 0]
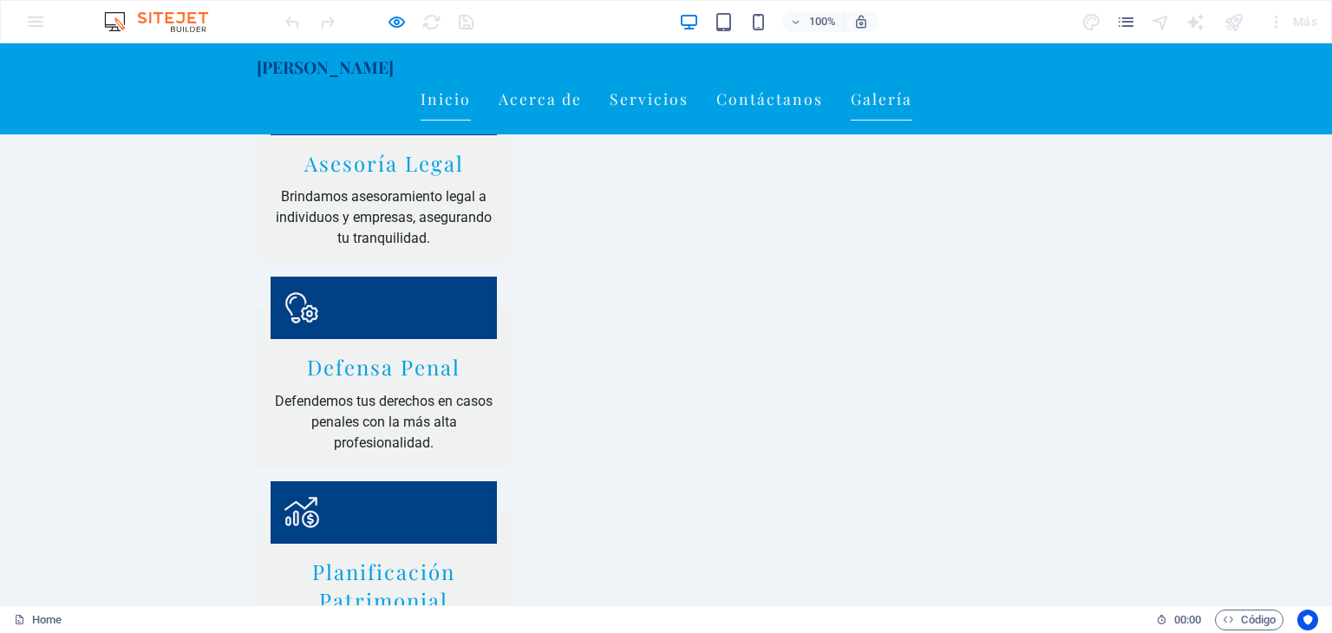
click at [471, 78] on link "Inicio" at bounding box center [446, 98] width 50 height 43
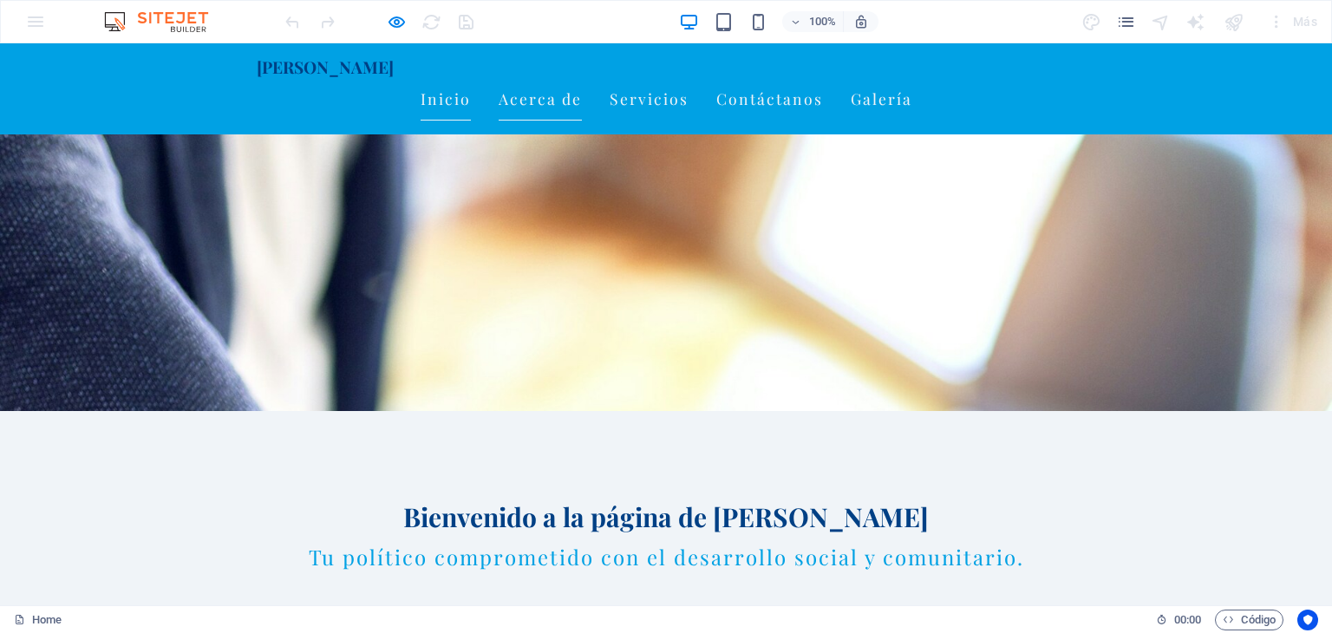
scroll to position [0, 0]
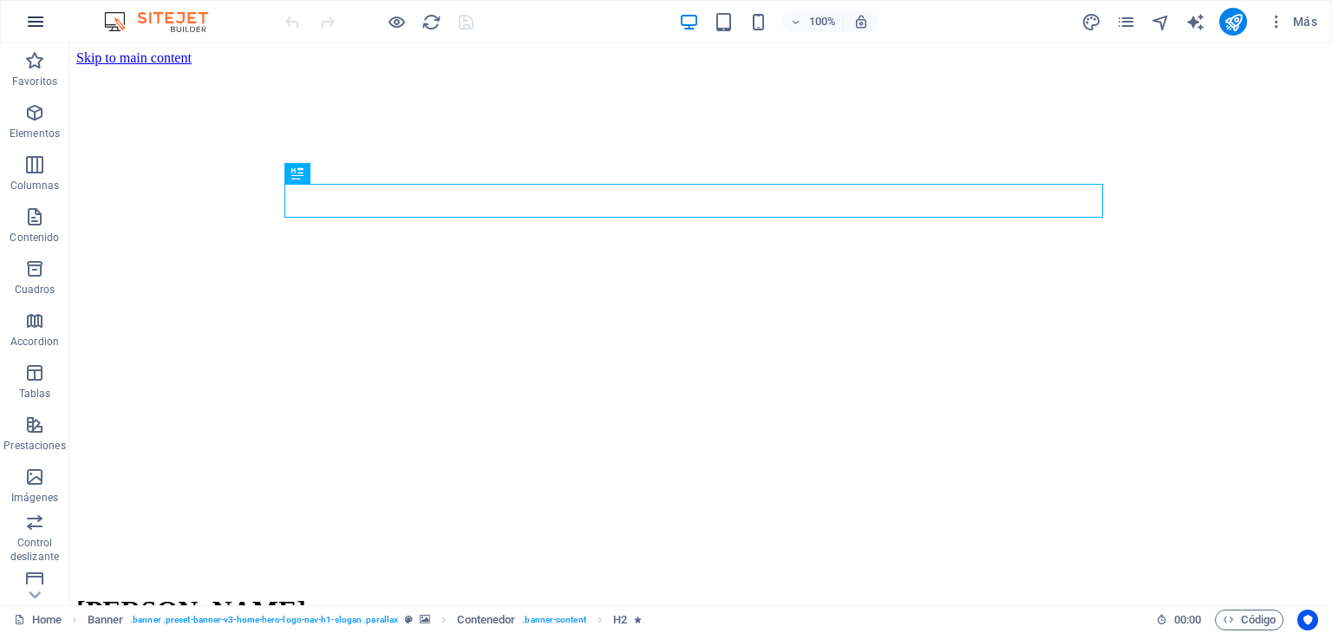
click at [38, 14] on icon "button" at bounding box center [35, 21] width 21 height 21
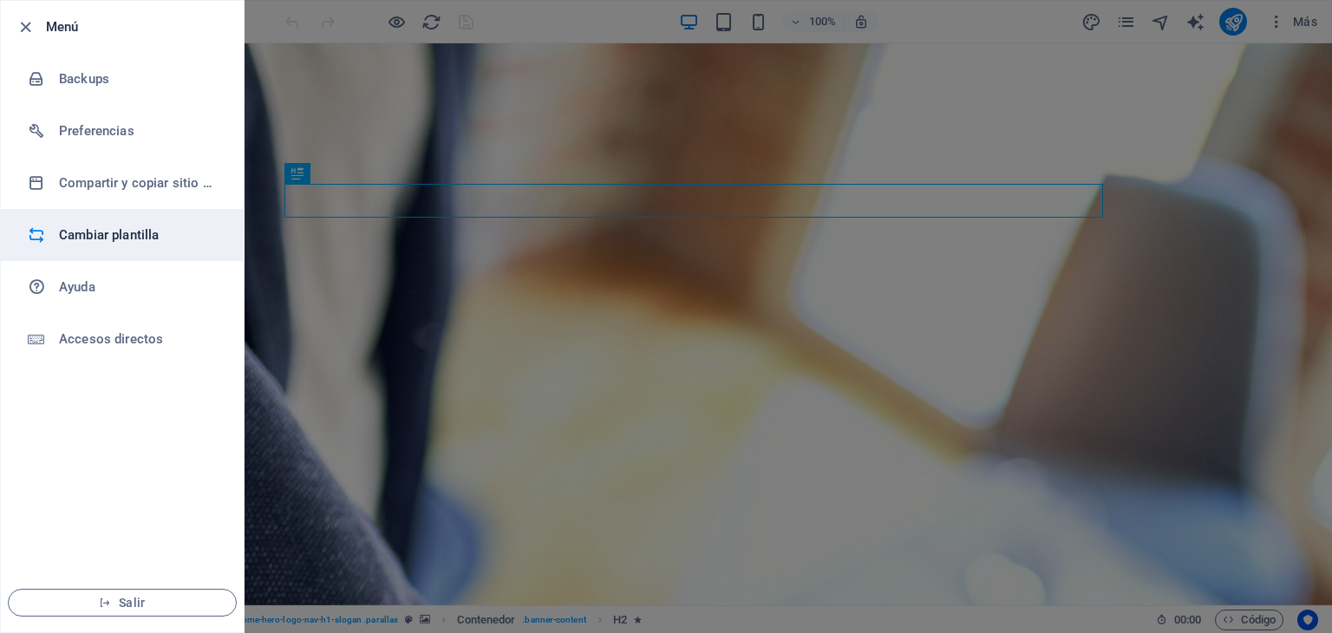
click at [95, 231] on h6 "Cambiar plantilla" at bounding box center [139, 235] width 160 height 21
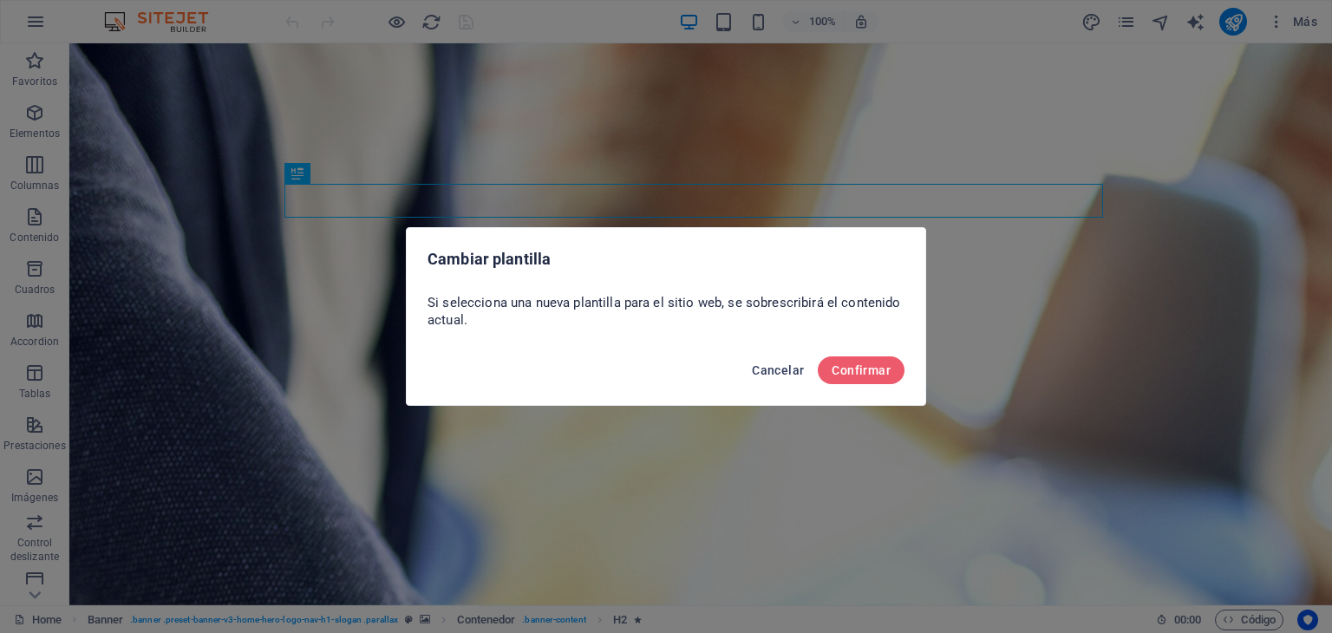
click at [773, 372] on span "Cancelar" at bounding box center [778, 370] width 52 height 14
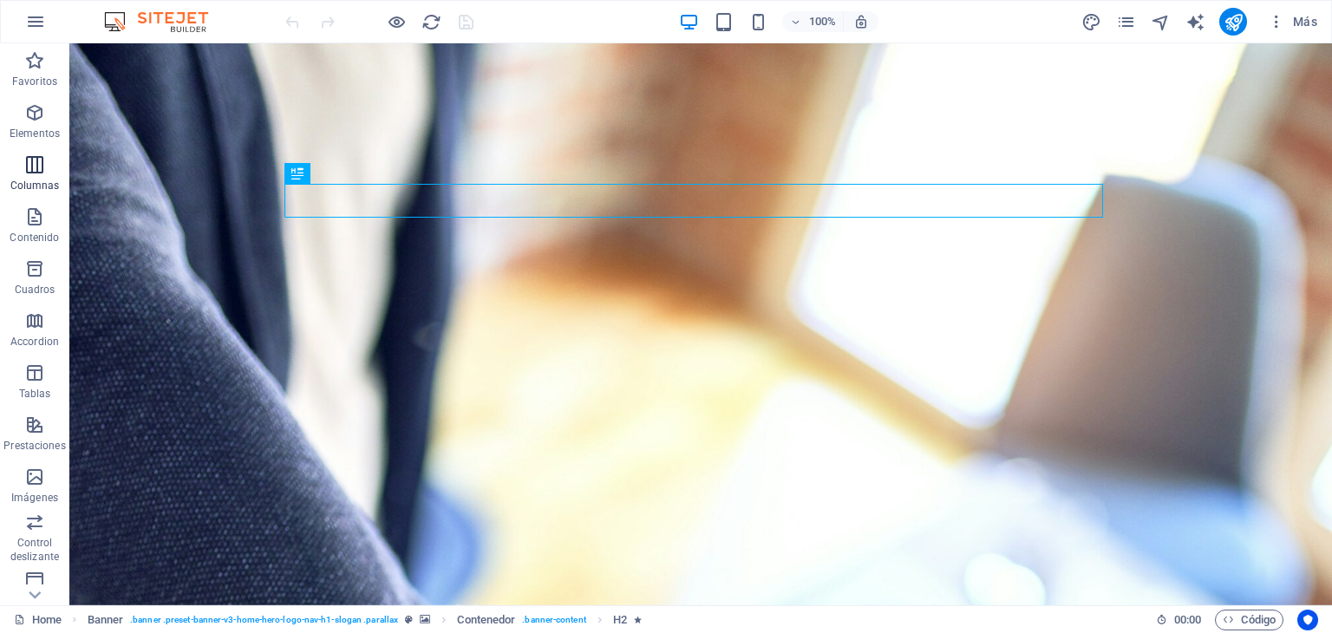
click at [43, 154] on icon "button" at bounding box center [34, 164] width 21 height 21
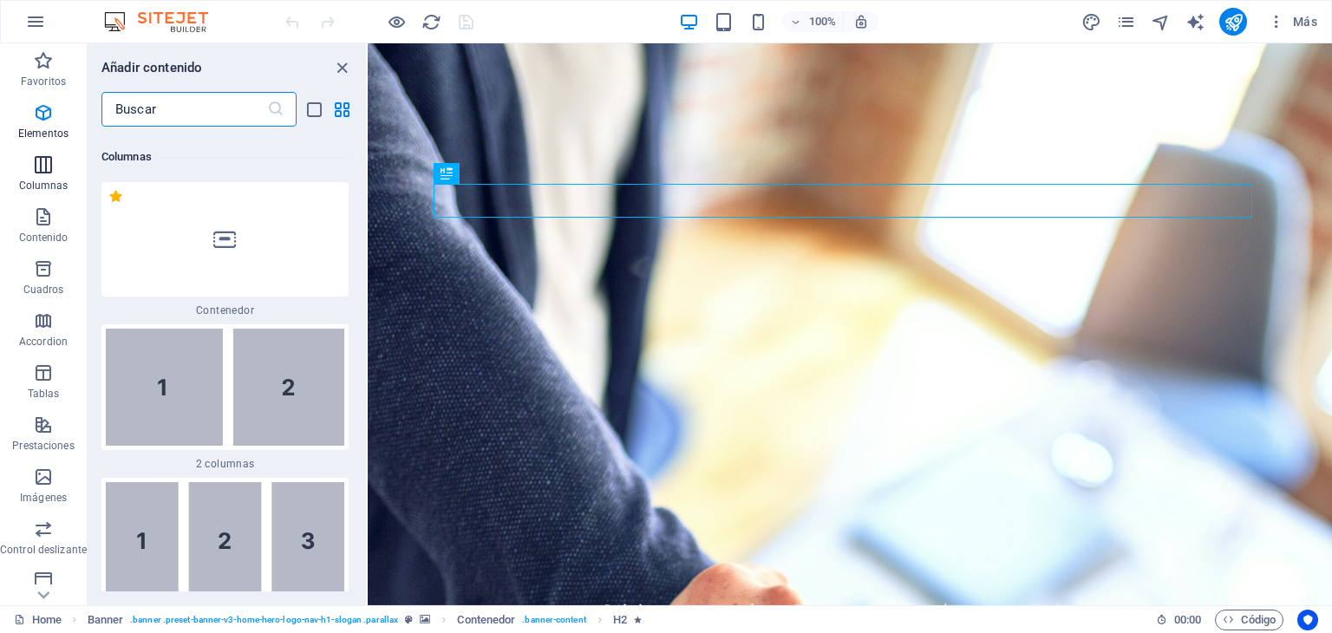
scroll to position [1001, 0]
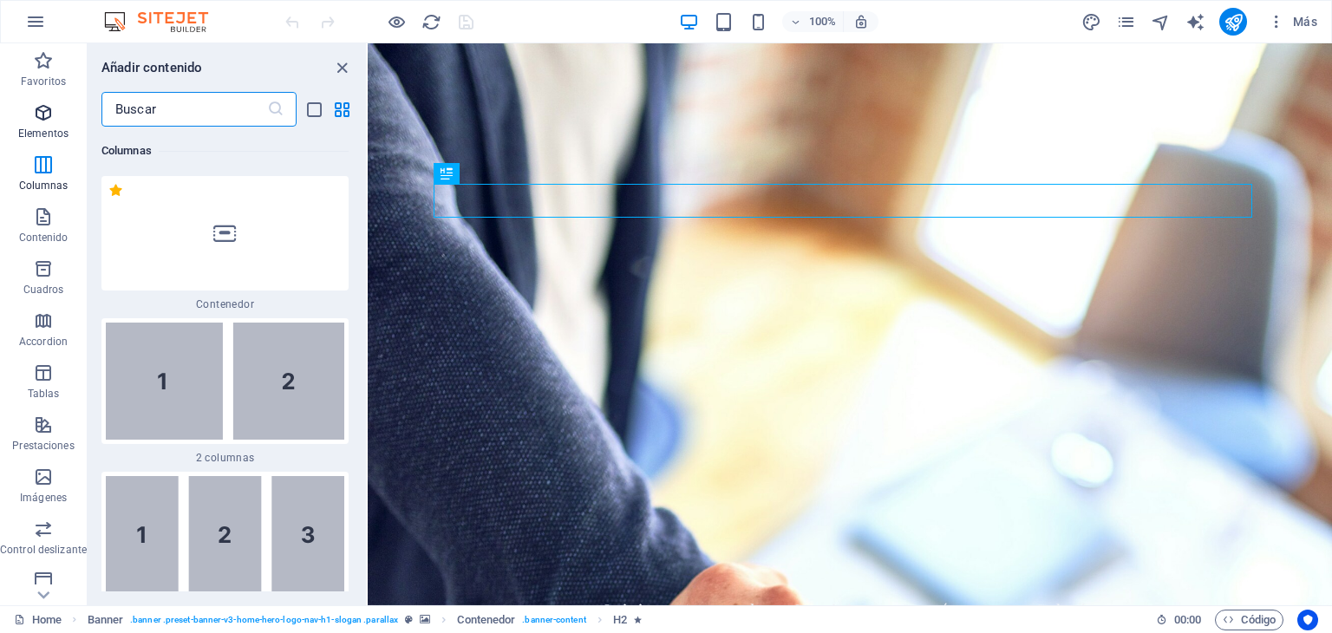
click at [29, 112] on span "Elementos" at bounding box center [43, 123] width 87 height 42
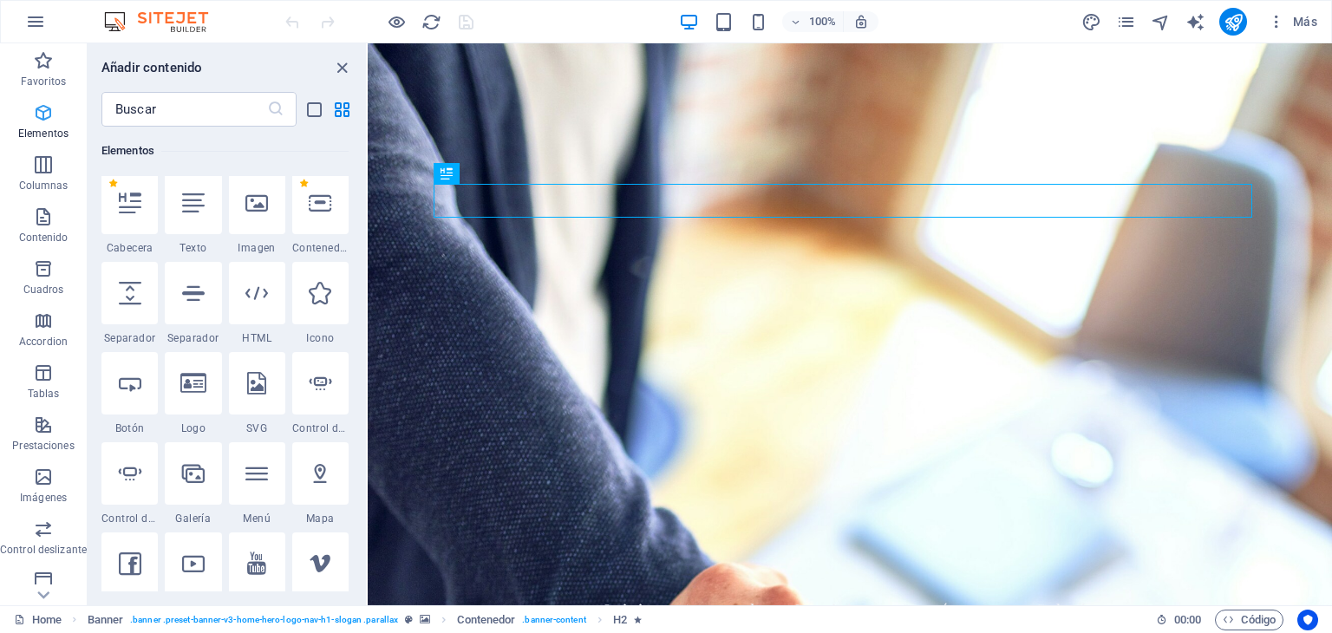
scroll to position [327, 0]
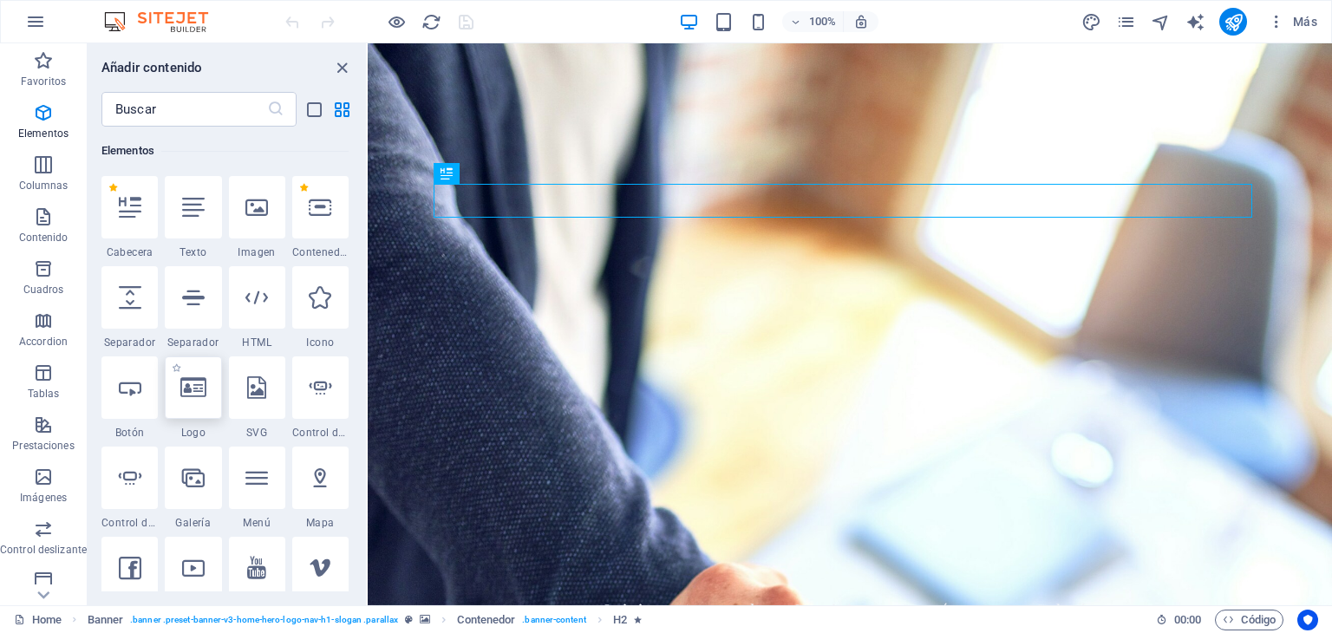
click at [192, 397] on icon at bounding box center [193, 387] width 26 height 23
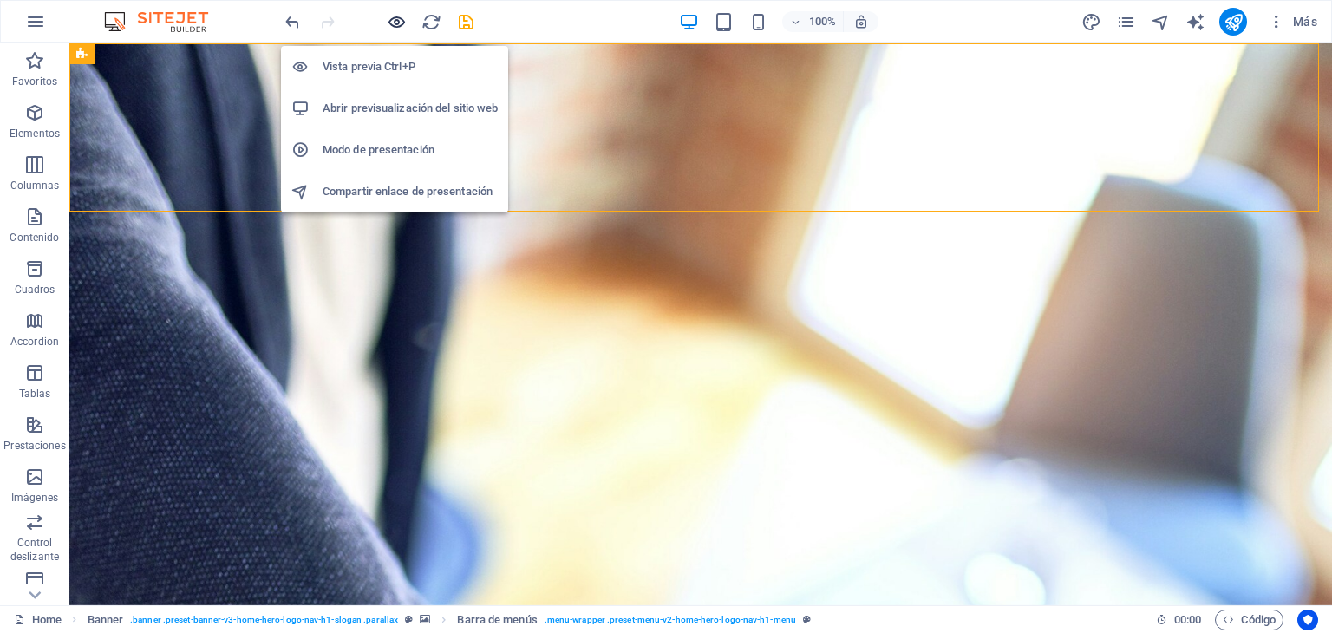
click at [402, 17] on icon "button" at bounding box center [397, 22] width 20 height 20
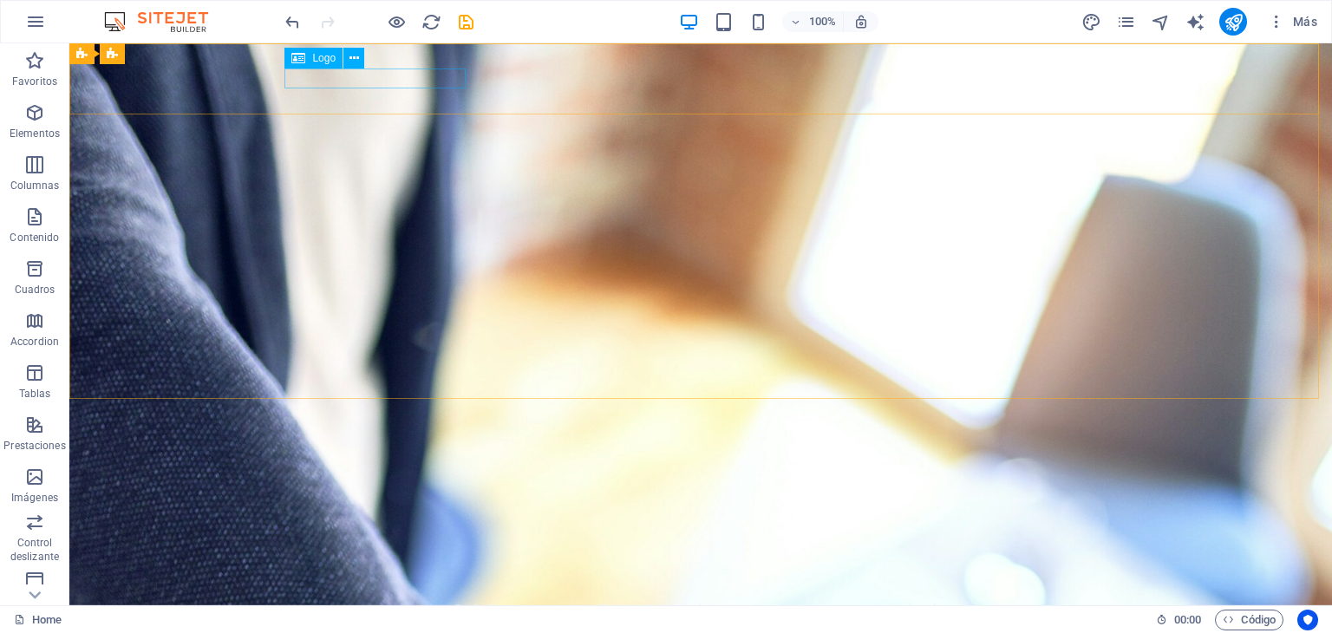
click at [310, 64] on div "Logo" at bounding box center [313, 58] width 58 height 21
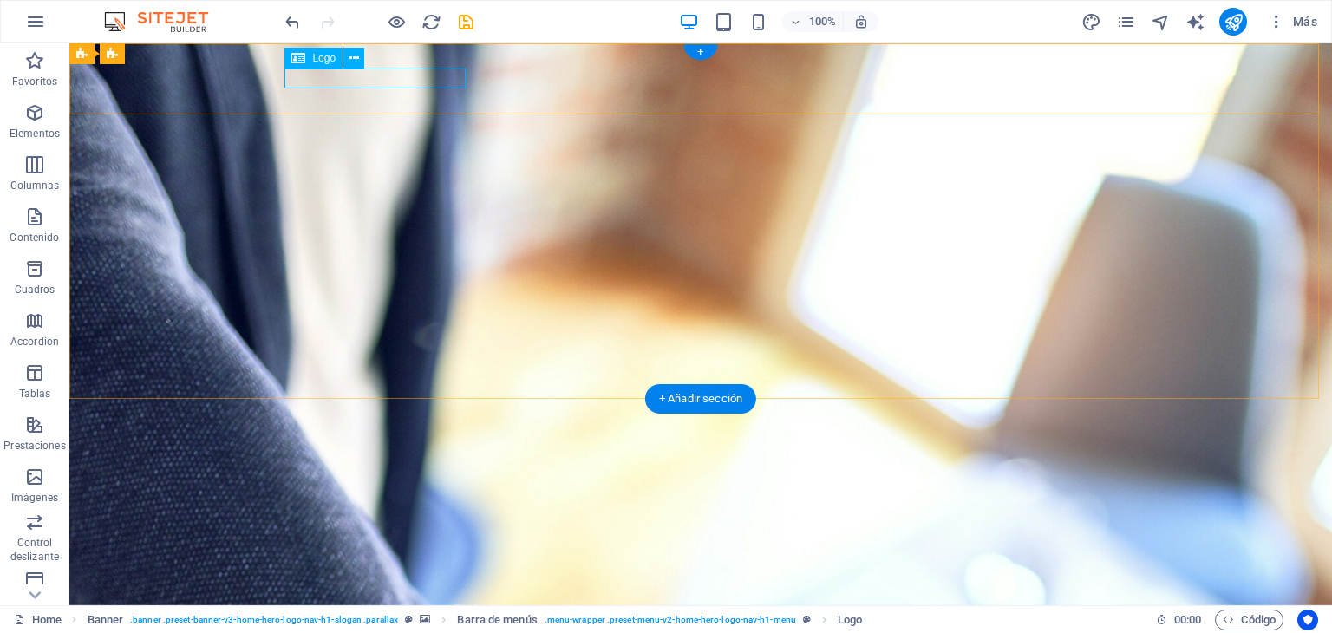
click at [370, 568] on div "Carlos Zegarra Sanchez" at bounding box center [700, 578] width 819 height 20
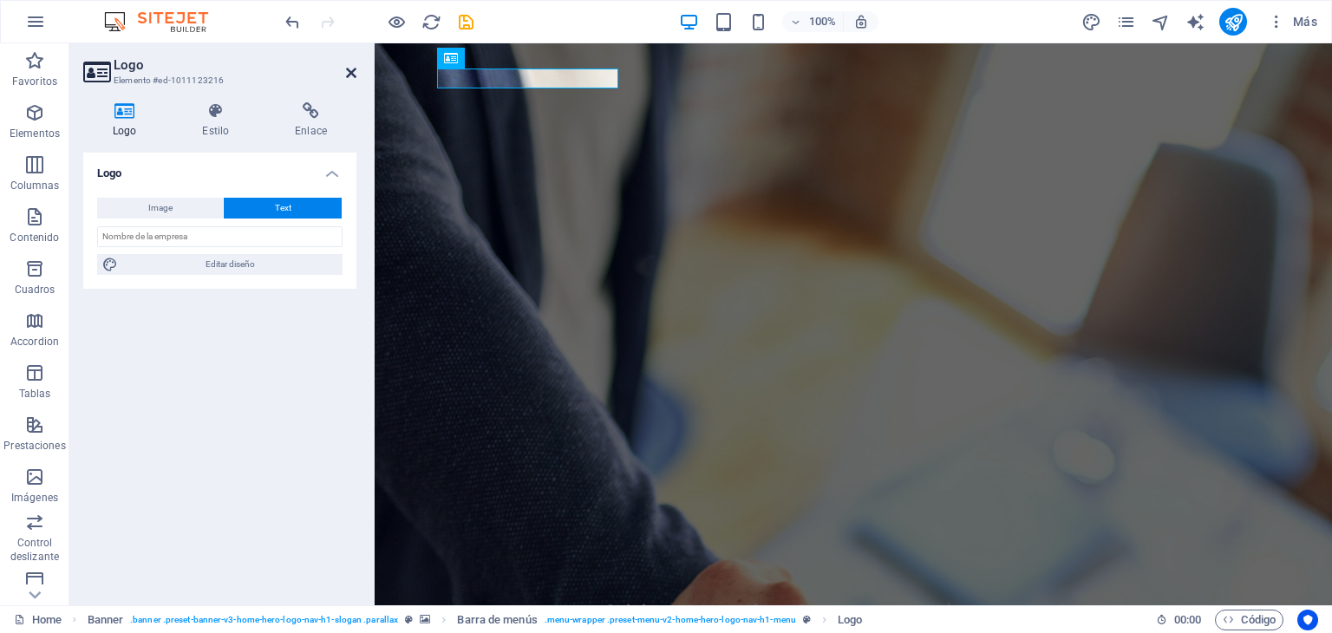
click at [347, 68] on icon at bounding box center [351, 73] width 10 height 14
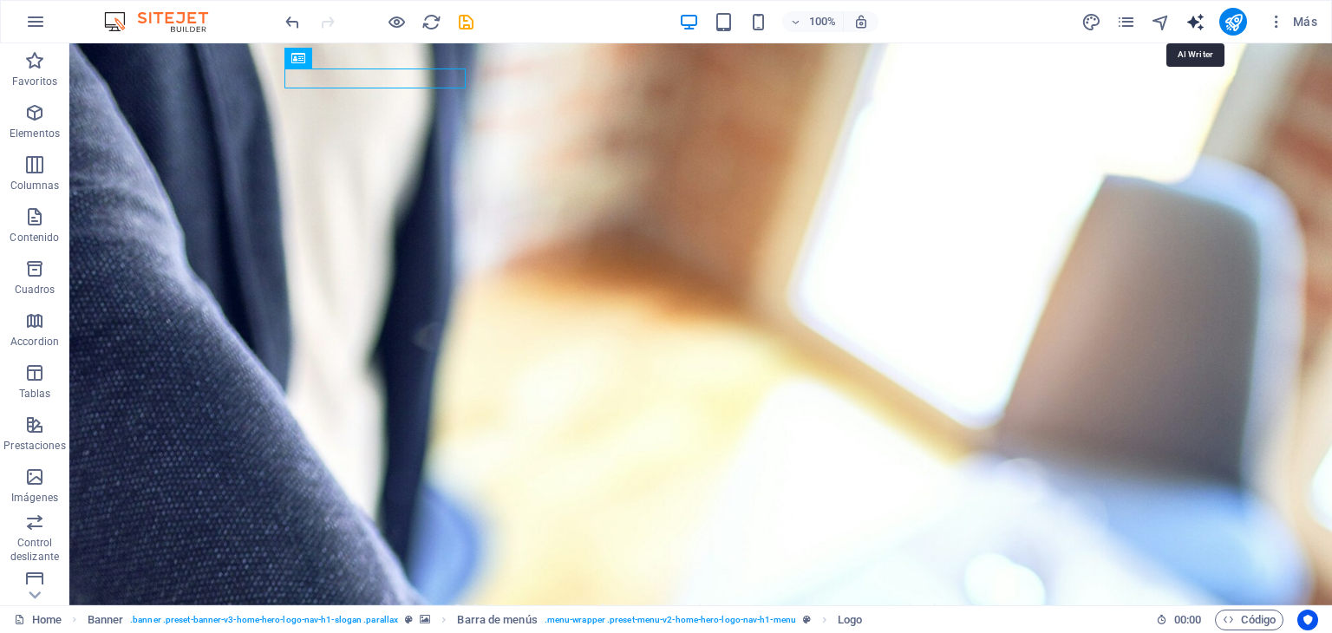
click at [1197, 23] on icon "text_generator" at bounding box center [1195, 22] width 20 height 20
select select "English"
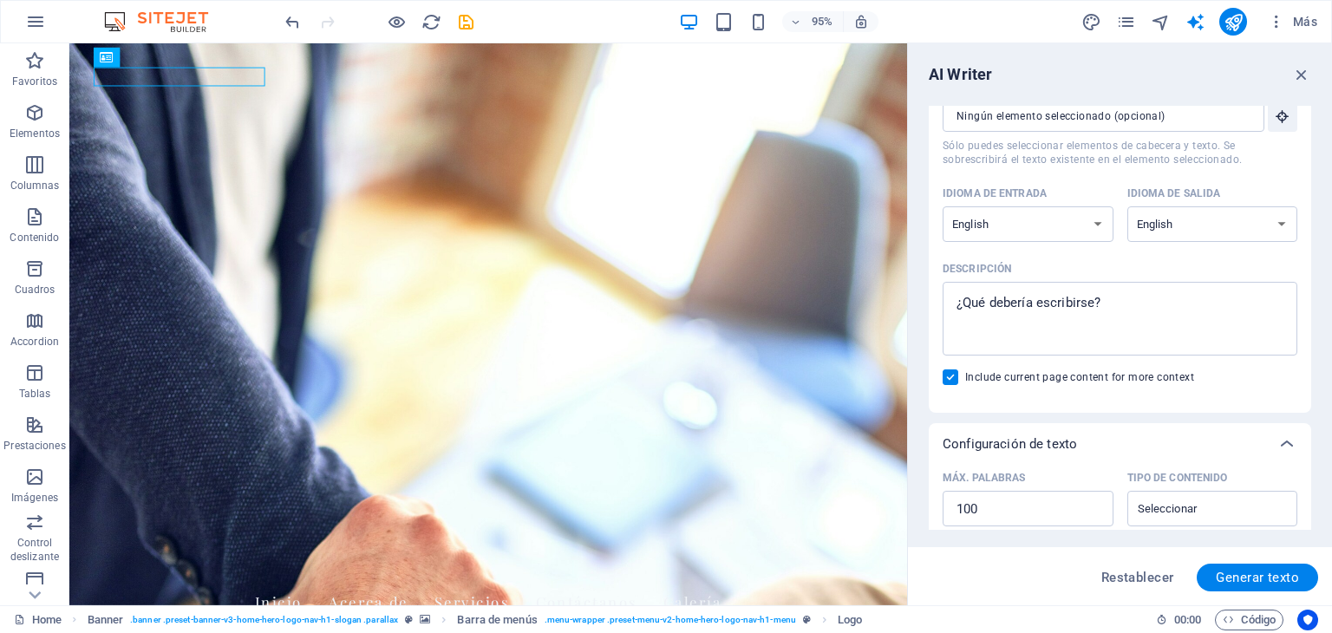
scroll to position [0, 0]
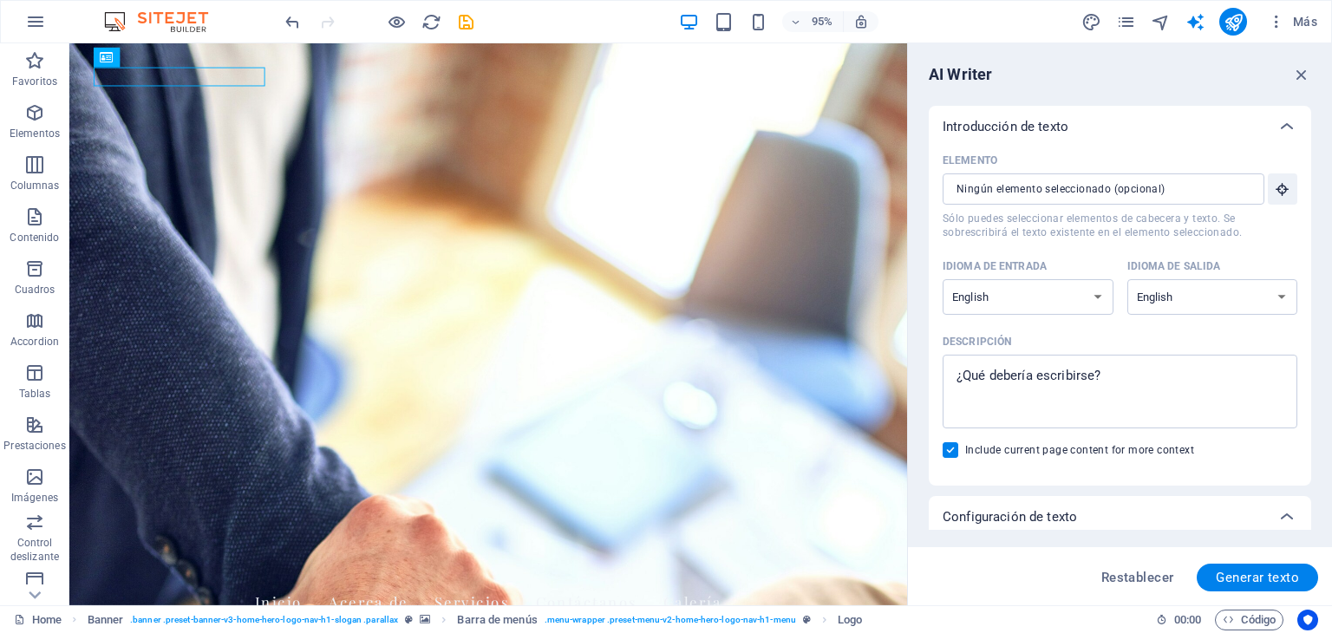
click at [532, 10] on div "95% Más" at bounding box center [803, 22] width 1042 height 28
click at [1299, 75] on icon "button" at bounding box center [1301, 74] width 19 height 19
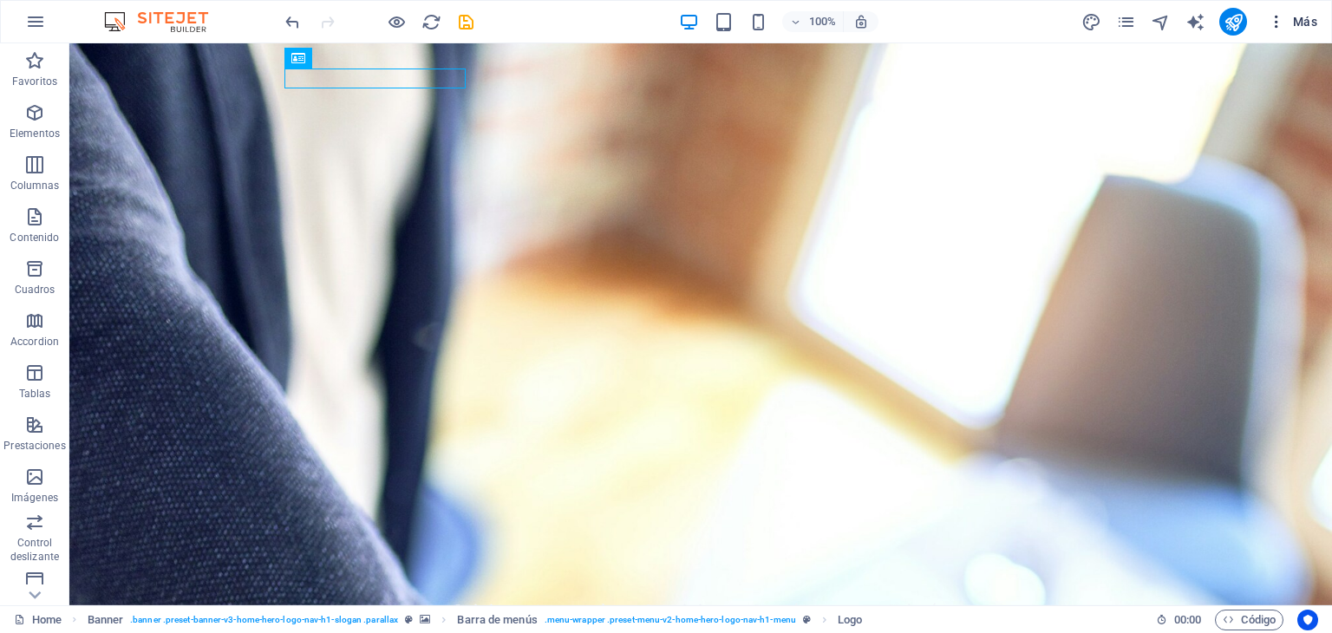
click at [1318, 29] on button "Más" at bounding box center [1292, 22] width 63 height 28
